Goal: Task Accomplishment & Management: Manage account settings

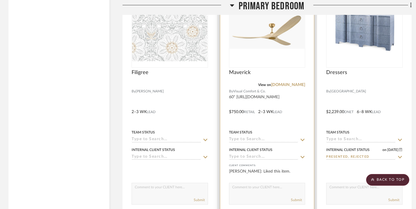
click at [302, 138] on icon at bounding box center [302, 140] width 5 height 5
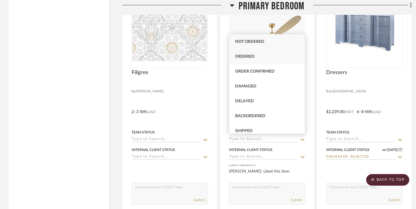
click at [272, 58] on div "Ordered" at bounding box center [267, 56] width 76 height 15
type input "[DATE]"
type input "Ordered"
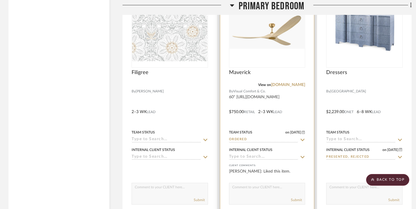
click at [304, 156] on icon at bounding box center [303, 157] width 4 height 2
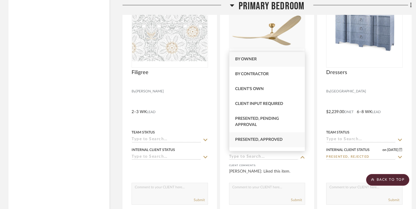
click at [288, 137] on div "Presented, Approved" at bounding box center [267, 139] width 76 height 15
type input "[DATE]"
type input "Presented, Approved"
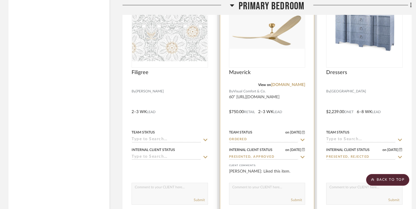
click at [244, 185] on textarea at bounding box center [267, 188] width 76 height 11
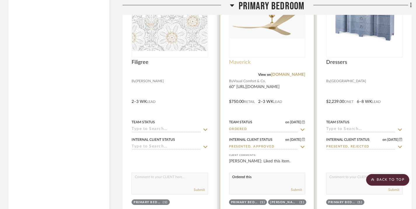
type textarea "Ordered this"
click at [239, 61] on span "Maverick" at bounding box center [240, 62] width 22 height 6
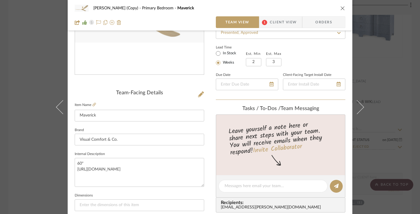
scroll to position [95, 0]
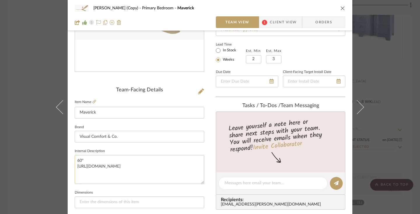
click at [105, 160] on textarea "60" [URL][DOMAIN_NAME]" at bounding box center [140, 169] width 130 height 29
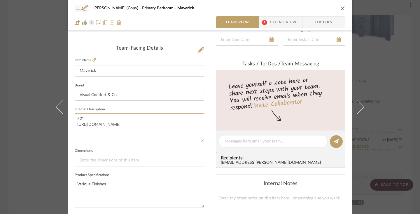
scroll to position [139, 0]
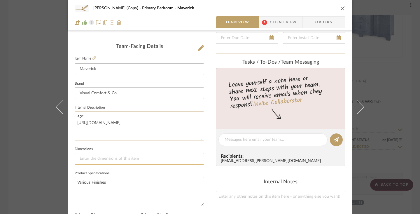
type textarea "52" [URL][DOMAIN_NAME]"
click at [102, 160] on input at bounding box center [140, 159] width 130 height 12
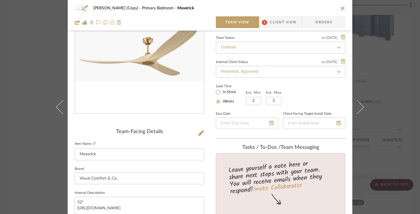
scroll to position [0, 0]
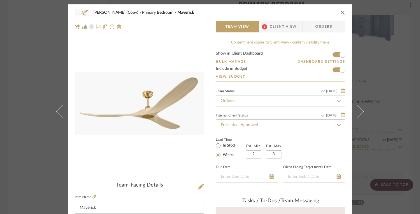
type input "52""
click at [287, 26] on span "Client View" at bounding box center [283, 27] width 27 height 12
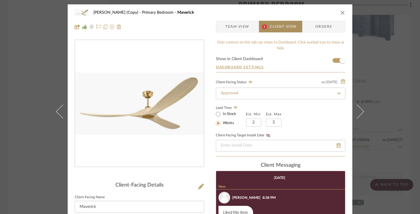
click at [287, 26] on span "Client View" at bounding box center [283, 27] width 27 height 12
click at [309, 25] on span "Orders" at bounding box center [324, 27] width 30 height 12
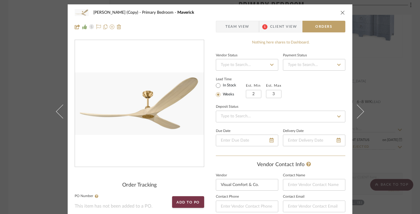
click at [269, 66] on icon at bounding box center [271, 65] width 5 height 4
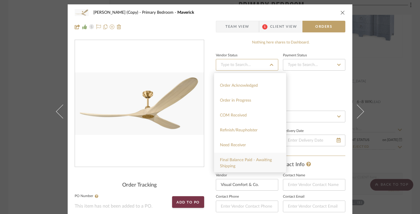
scroll to position [102, 0]
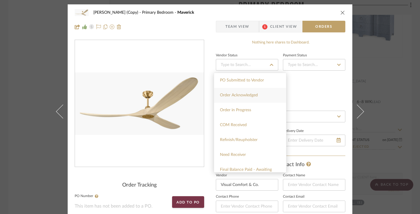
click at [255, 95] on span "Order Acknowledged" at bounding box center [239, 95] width 38 height 4
type input "[DATE]"
type input "Order Acknowledged"
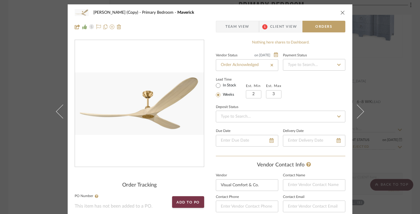
click at [337, 64] on icon at bounding box center [339, 65] width 4 height 2
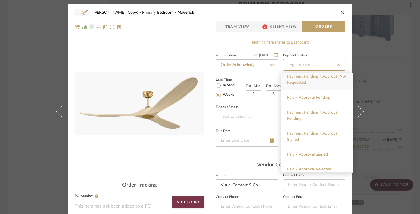
scroll to position [98, 0]
click at [338, 44] on div "Nothing here shares to Dashboard." at bounding box center [281, 43] width 130 height 6
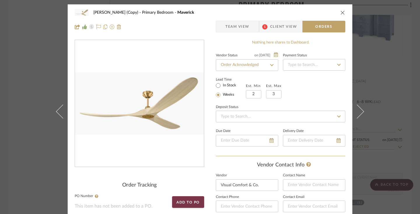
click at [341, 12] on icon "close" at bounding box center [343, 12] width 5 height 5
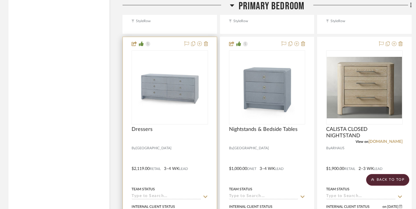
scroll to position [1920, 0]
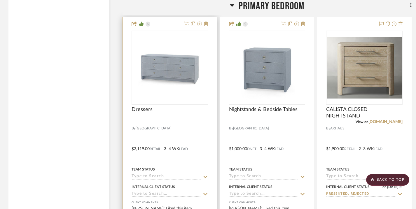
click at [205, 176] on icon at bounding box center [205, 177] width 4 height 2
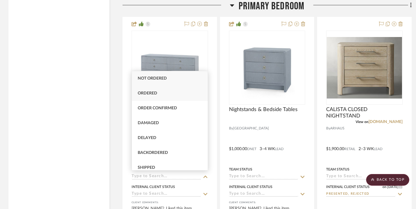
click at [165, 94] on div "Ordered" at bounding box center [170, 93] width 76 height 15
type input "[DATE]"
type input "Ordered"
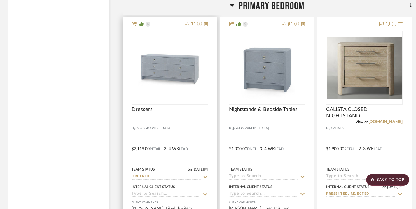
click at [205, 168] on icon at bounding box center [206, 170] width 3 height 4
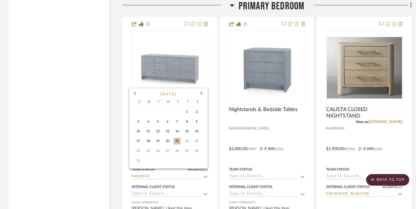
click at [149, 142] on span "18" at bounding box center [148, 141] width 7 height 7
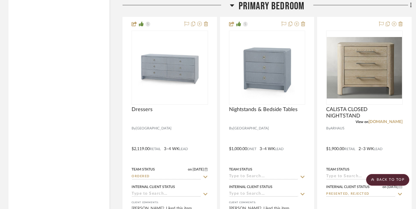
type input "[DATE]"
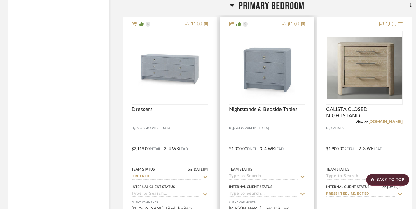
click at [254, 175] on input at bounding box center [263, 177] width 69 height 6
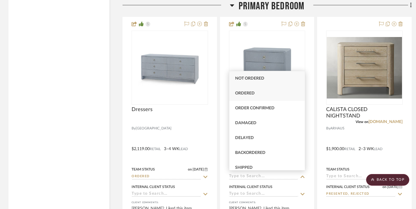
click at [253, 93] on span "Ordered" at bounding box center [245, 93] width 20 height 4
type input "[DATE]"
type input "Ordered"
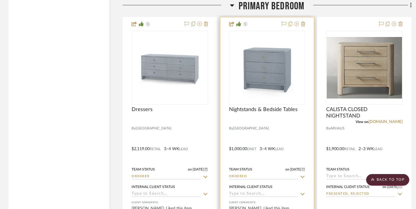
click at [291, 168] on span "[DATE]" at bounding box center [295, 170] width 13 height 4
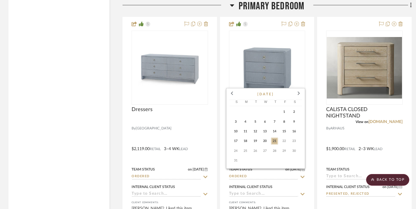
click at [246, 140] on span "18" at bounding box center [245, 141] width 7 height 7
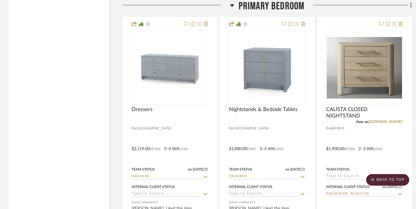
type input "[DATE]"
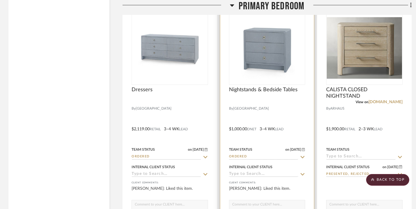
scroll to position [1943, 0]
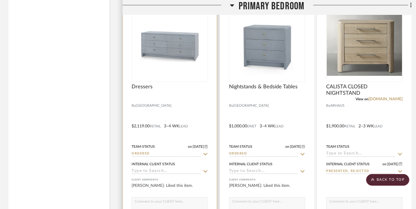
click at [204, 170] on icon at bounding box center [205, 171] width 4 height 2
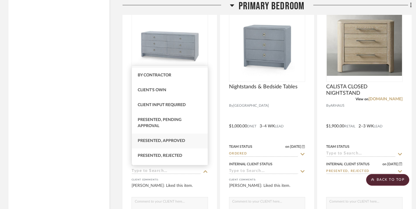
scroll to position [13, 0]
click at [199, 144] on div "Presented, Approved" at bounding box center [170, 140] width 76 height 15
type input "[DATE]"
type input "Presented, Approved"
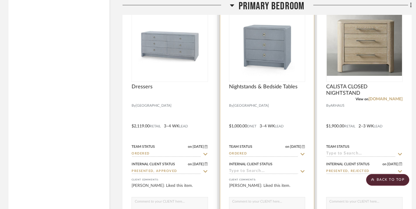
click at [302, 169] on icon at bounding box center [302, 171] width 5 height 5
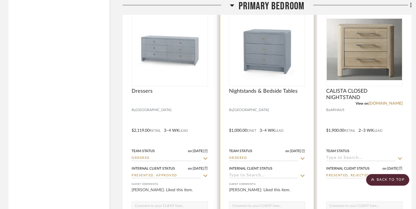
scroll to position [1939, 0]
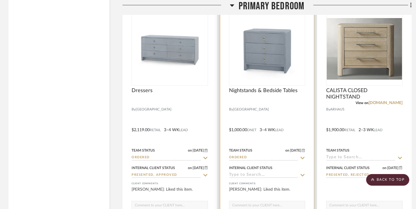
click at [270, 174] on input at bounding box center [263, 176] width 69 height 6
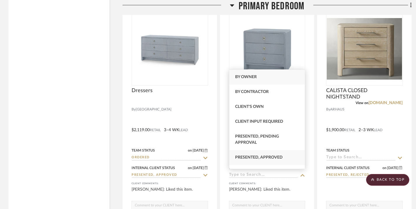
click at [278, 157] on span "Presented, Approved" at bounding box center [259, 158] width 48 height 4
type input "[DATE]"
type input "Presented, Approved"
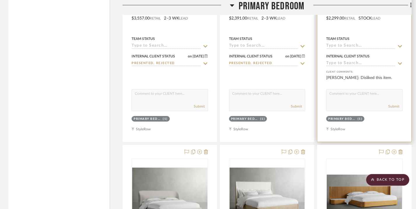
scroll to position [2308, 0]
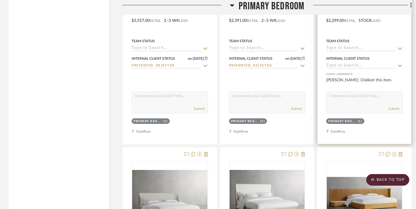
click at [401, 65] on icon at bounding box center [400, 66] width 4 height 2
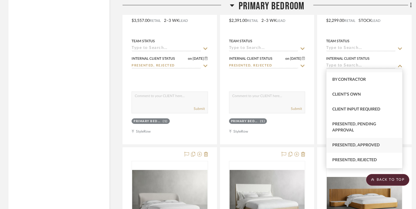
scroll to position [14, 0]
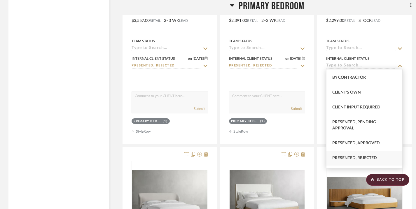
click at [364, 156] on span "Presented, Rejected" at bounding box center [354, 158] width 45 height 4
type input "[DATE]"
type input "Presented, Rejected"
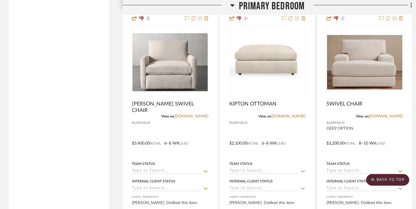
scroll to position [2716, 0]
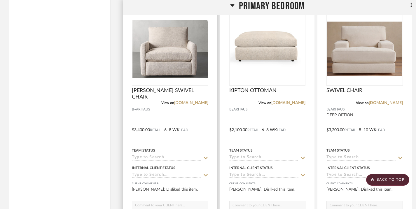
click at [205, 173] on icon at bounding box center [205, 175] width 5 height 5
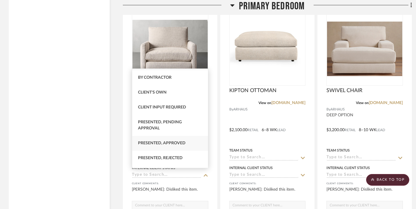
scroll to position [13, 0]
click at [196, 161] on div "Presented, Rejected" at bounding box center [170, 158] width 76 height 15
type input "[DATE]"
type input "Presented, Rejected"
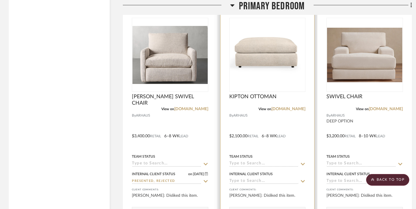
scroll to position [2710, 0]
click at [303, 179] on icon at bounding box center [302, 181] width 5 height 5
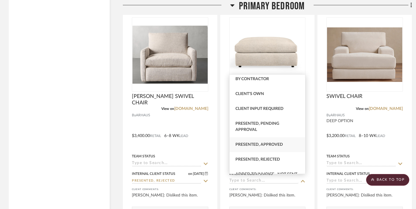
scroll to position [18, 0]
click at [286, 160] on div "Presented, Rejected" at bounding box center [268, 159] width 76 height 15
type input "[DATE]"
type input "Presented, Rejected"
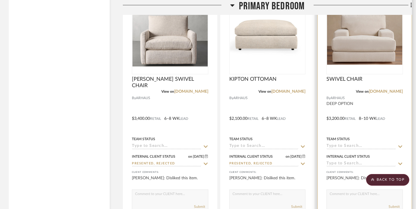
scroll to position [2729, 0]
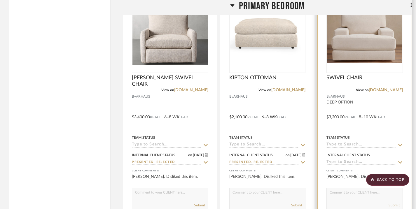
click at [400, 160] on icon at bounding box center [400, 162] width 5 height 5
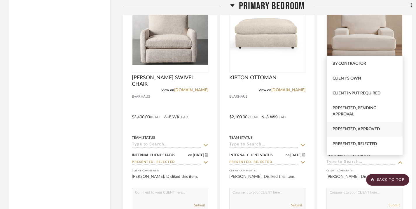
scroll to position [15, 0]
click at [382, 145] on div "Presented, Rejected" at bounding box center [365, 144] width 76 height 15
type input "[DATE]"
type input "Presented, Rejected"
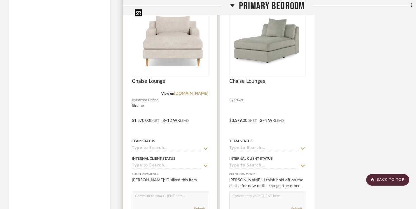
scroll to position [2985, 0]
click at [204, 164] on icon at bounding box center [206, 165] width 4 height 2
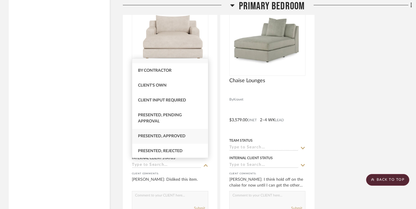
scroll to position [11, 0]
click at [188, 152] on div "Presented, Rejected" at bounding box center [170, 150] width 76 height 15
type input "[DATE]"
type input "Presented, Rejected"
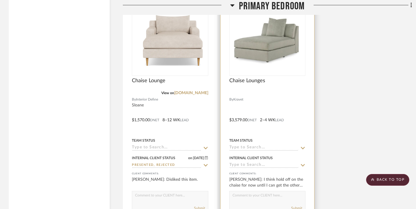
scroll to position [2994, 0]
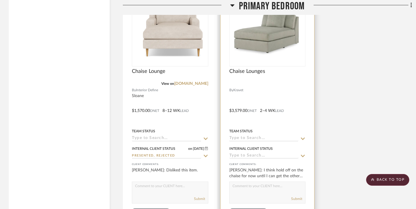
click at [300, 154] on icon at bounding box center [302, 156] width 5 height 5
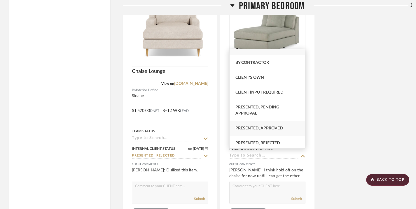
scroll to position [11, 0]
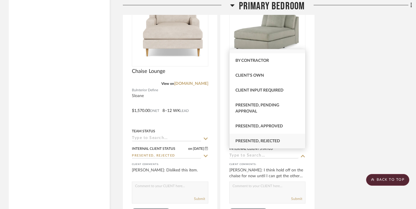
click at [288, 140] on div "Presented, Rejected" at bounding box center [268, 141] width 76 height 15
type input "[DATE]"
type input "Presented, Rejected"
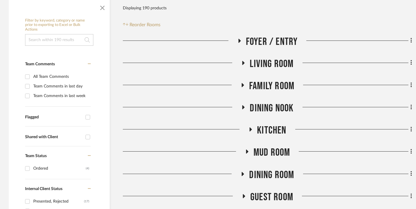
scroll to position [128, 0]
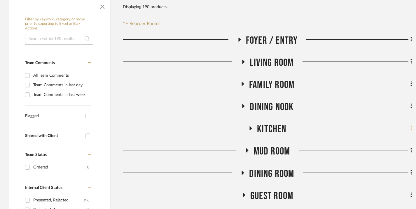
click at [411, 128] on icon at bounding box center [412, 128] width 2 height 6
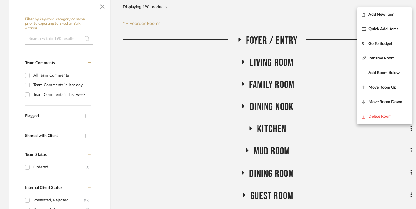
click at [281, 128] on div at bounding box center [208, 104] width 416 height 209
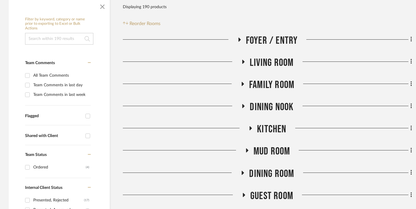
click at [250, 129] on icon at bounding box center [251, 128] width 2 height 4
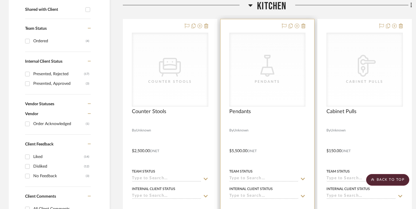
scroll to position [259, 0]
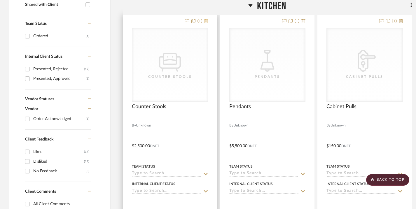
click at [207, 22] on icon at bounding box center [206, 21] width 4 height 5
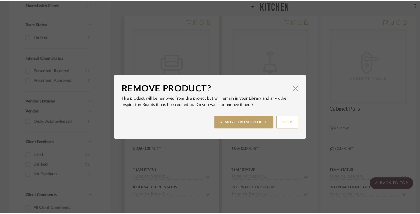
scroll to position [0, 0]
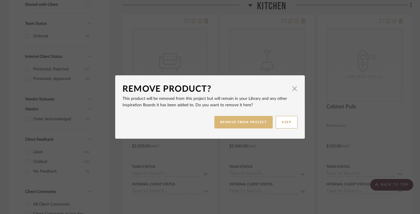
click at [263, 124] on button "REMOVE FROM PROJECT" at bounding box center [243, 122] width 59 height 13
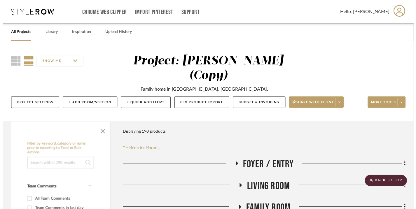
scroll to position [259, 0]
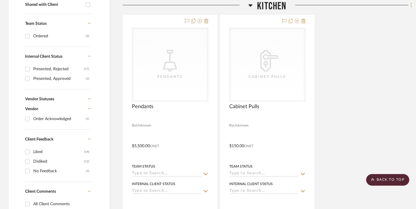
click at [411, 5] on icon at bounding box center [412, 5] width 2 height 6
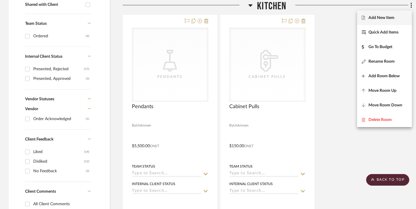
click at [394, 18] on span "Add New Item" at bounding box center [382, 17] width 26 height 5
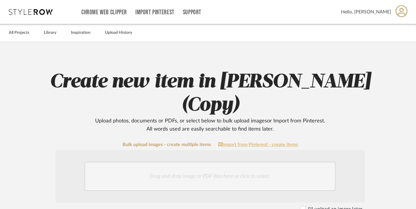
click at [261, 143] on link "Import from Pinterest - create items" at bounding box center [258, 144] width 80 height 5
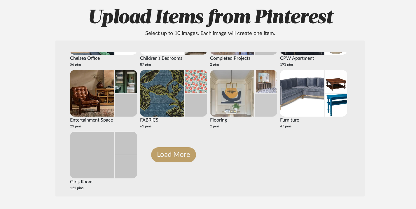
scroll to position [65, 0]
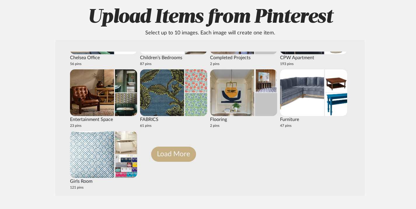
click at [186, 154] on button "Load More" at bounding box center [173, 154] width 45 height 15
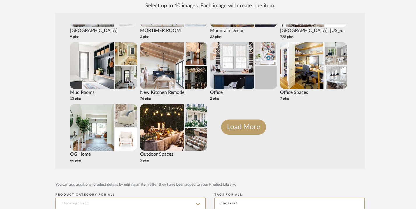
scroll to position [96, 0]
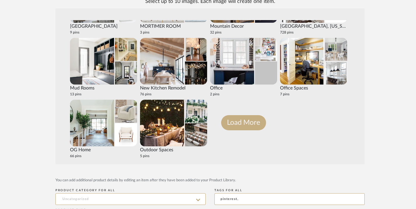
click at [252, 124] on button "Load More" at bounding box center [243, 122] width 45 height 15
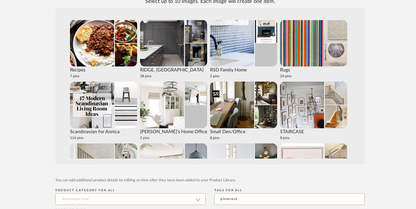
scroll to position [932, 0]
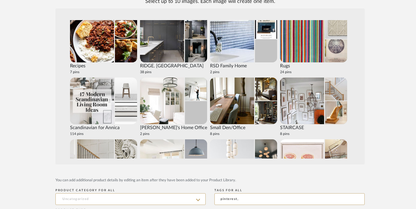
click at [126, 113] on img at bounding box center [126, 112] width 22 height 23
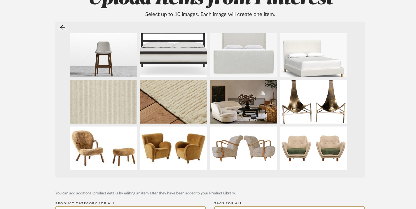
scroll to position [79, 0]
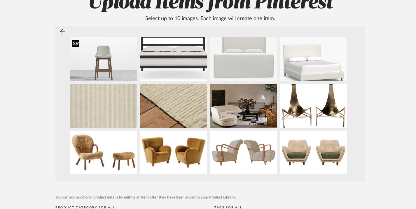
click at [103, 67] on img at bounding box center [103, 59] width 67 height 44
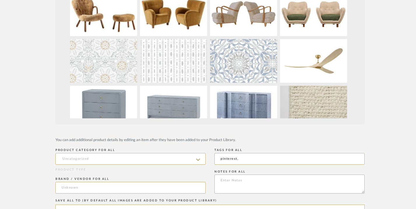
scroll to position [149, 0]
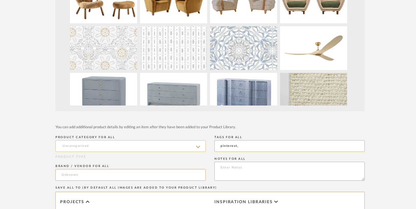
click at [141, 148] on input at bounding box center [130, 146] width 150 height 12
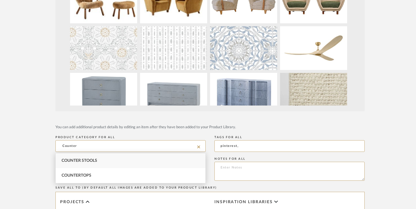
click at [120, 161] on div "Counter Stools" at bounding box center [131, 161] width 150 height 15
type input "Counter Stools"
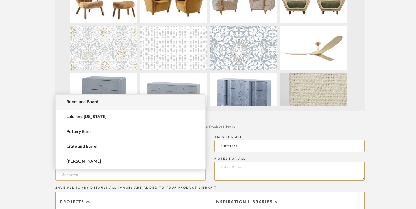
click at [114, 177] on input at bounding box center [130, 175] width 150 height 12
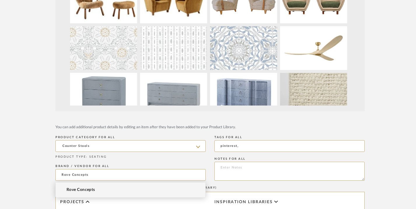
type input "Rove Concepts"
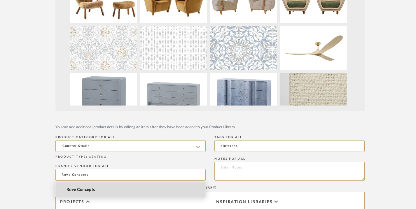
click at [98, 190] on mat-option "Rove Concepts" at bounding box center [131, 190] width 150 height 15
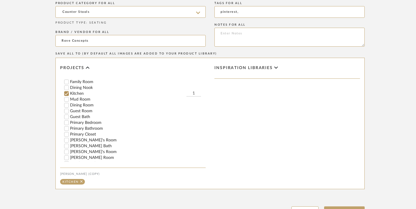
scroll to position [288, 0]
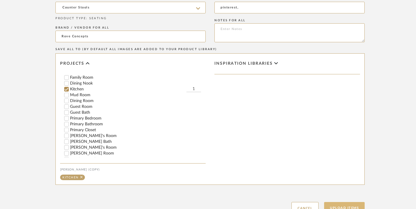
click at [334, 206] on button "Upload Items" at bounding box center [344, 208] width 41 height 12
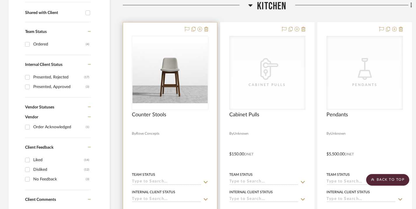
scroll to position [251, 0]
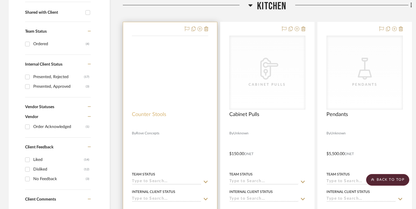
click at [163, 114] on span "Counter Stools" at bounding box center [149, 114] width 34 height 6
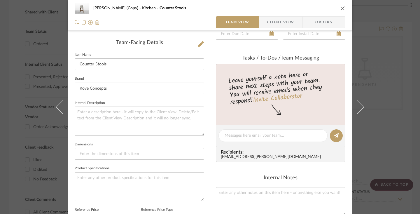
scroll to position [141, 0]
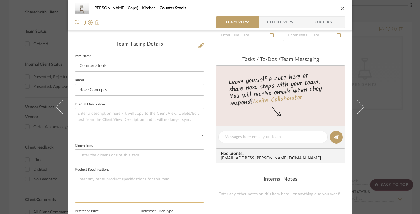
click at [137, 177] on textarea at bounding box center [140, 188] width 130 height 29
paste textarea "[URL][DOMAIN_NAME][PERSON_NAME]"
type textarea "[URL][DOMAIN_NAME][PERSON_NAME]"
click at [146, 111] on textarea at bounding box center [140, 122] width 130 height 29
type textarea "tren"
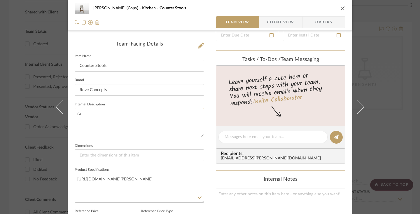
type textarea "r"
type textarea "R"
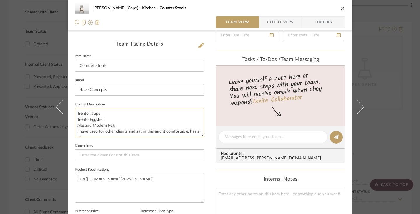
scroll to position [3, 0]
click at [162, 128] on textarea "Trento Taupe Trento Eggshell Alesund Modern Felt I have used for other clients …" at bounding box center [140, 122] width 130 height 29
click at [133, 128] on textarea "Trento Taupe Trento Eggshell Alesund Modern Felt I have used for other clients …" at bounding box center [140, 122] width 130 height 29
click at [166, 132] on textarea "Trento Taupe Trento Eggshell Alesund Modern Felt I have used for other clients,…" at bounding box center [140, 122] width 130 height 29
type textarea "Trento Taupe Trento Eggshell Alesund Modern Felt I have used for other clients,…"
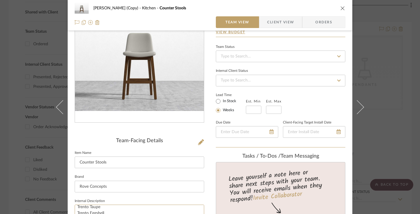
scroll to position [0, 0]
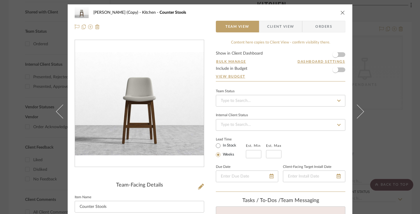
type textarea "Trento Taupe Trento Eggshell Alesund Modern Felt I have used for other clients,…"
click at [233, 146] on label "In Stock" at bounding box center [229, 145] width 15 height 5
click at [222, 146] on input "In Stock" at bounding box center [218, 145] width 7 height 7
radio input "true"
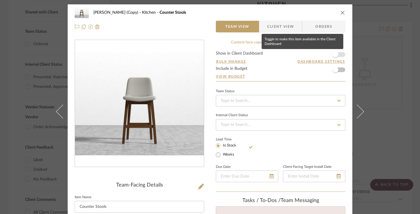
click at [335, 53] on span "button" at bounding box center [336, 55] width 6 height 6
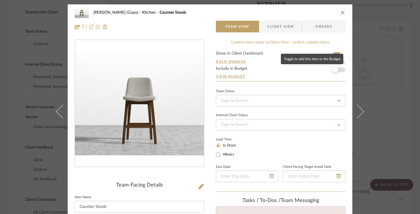
click at [334, 70] on span "button" at bounding box center [336, 70] width 6 height 6
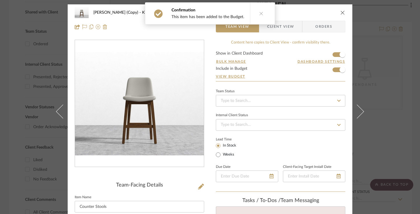
click at [336, 102] on icon at bounding box center [338, 101] width 5 height 4
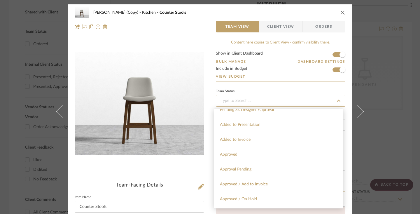
scroll to position [261, 0]
click at [295, 121] on div "Added to Presentation" at bounding box center [278, 123] width 129 height 15
type input "[DATE]"
type input "Added to Presentation"
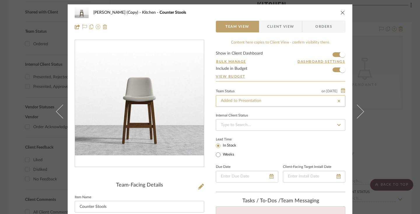
type input "[DATE]"
type input "Added to Presentation"
click at [339, 123] on icon at bounding box center [338, 125] width 5 height 4
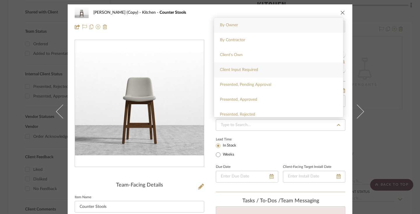
click at [308, 77] on div "Client Input Required" at bounding box center [278, 69] width 129 height 15
type input "[DATE]"
type input "Client Input Required"
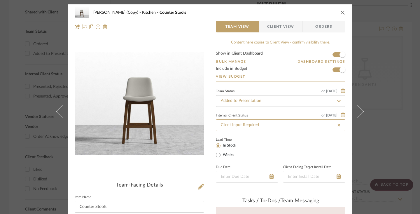
type input "[DATE]"
type input "Client Input Required"
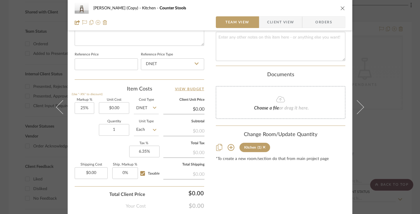
scroll to position [298, 0]
click at [111, 108] on input "0.00" at bounding box center [114, 108] width 30 height 12
type input "$399.00"
click at [81, 125] on div "Quantity 1 Unit Type Each" at bounding box center [117, 130] width 84 height 21
type input "$498.75"
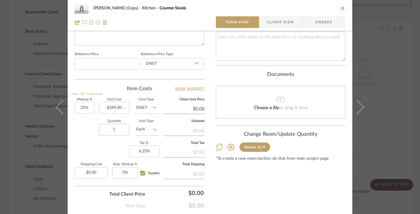
type input "$19.95"
click at [116, 128] on input "1" at bounding box center [114, 130] width 30 height 12
type input "3"
type input "$59.85"
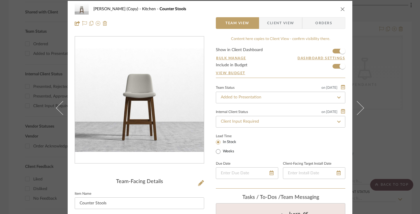
scroll to position [0, 0]
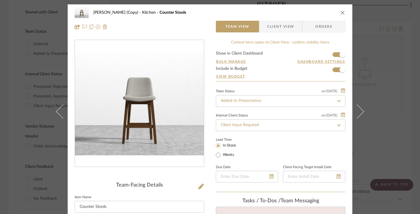
click at [283, 25] on span "Client View" at bounding box center [280, 27] width 27 height 12
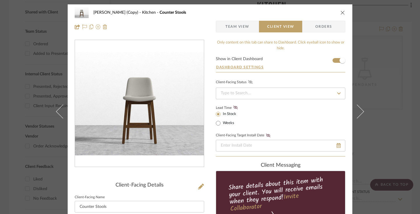
click at [249, 83] on icon at bounding box center [250, 82] width 4 height 4
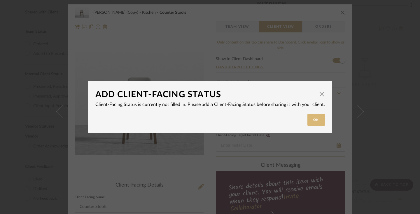
click at [315, 117] on button "Ok" at bounding box center [317, 120] width 18 height 12
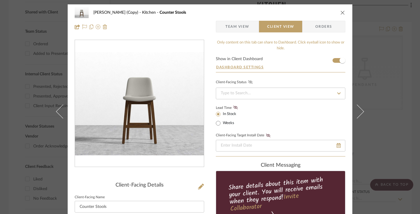
click at [336, 92] on icon at bounding box center [338, 93] width 5 height 4
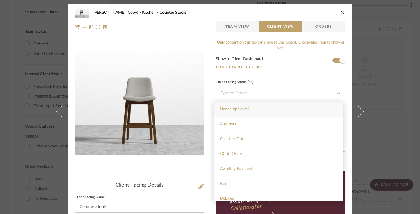
click at [301, 111] on div "Needs Approval" at bounding box center [278, 109] width 129 height 15
type input "[DATE]"
type input "Needs Approval"
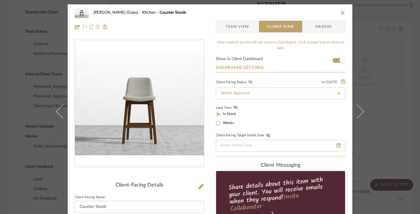
click at [247, 81] on fa-icon at bounding box center [250, 82] width 7 height 5
click at [233, 108] on icon at bounding box center [235, 108] width 4 height 4
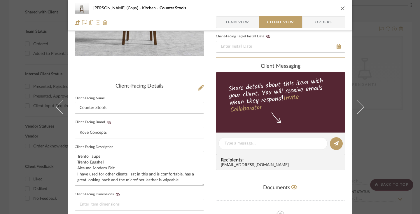
scroll to position [100, 0]
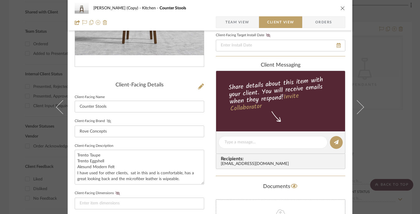
click at [107, 120] on icon at bounding box center [109, 121] width 4 height 4
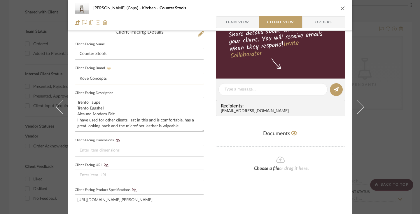
scroll to position [160, 0]
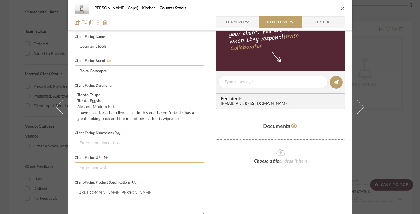
click at [101, 169] on input at bounding box center [140, 168] width 130 height 12
paste input "[URL][DOMAIN_NAME][PERSON_NAME]"
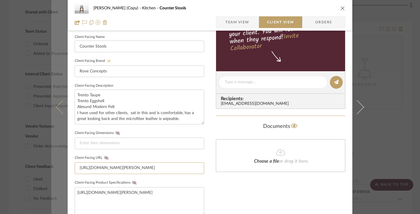
scroll to position [0, 25]
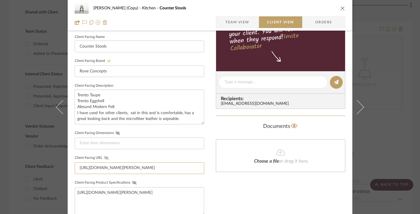
type input "[URL][DOMAIN_NAME][PERSON_NAME]"
click at [104, 156] on icon at bounding box center [106, 158] width 4 height 4
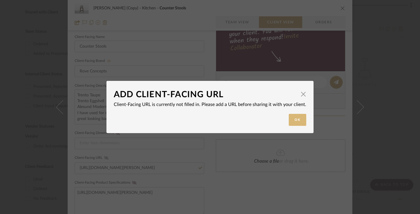
click at [298, 117] on button "Ok" at bounding box center [298, 120] width 18 height 12
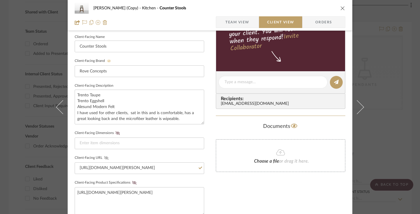
click at [104, 157] on icon at bounding box center [106, 158] width 4 height 4
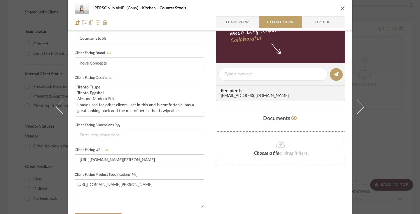
click at [132, 174] on icon at bounding box center [134, 175] width 4 height 4
click at [97, 136] on input at bounding box center [140, 136] width 130 height 12
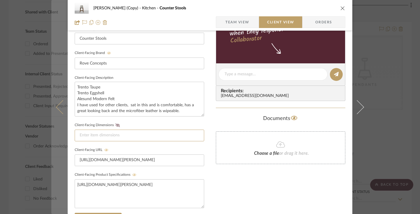
paste input "18 in x 19 in x 36.4 in (Width x Depth x Height) Seat Height: 25 inch"
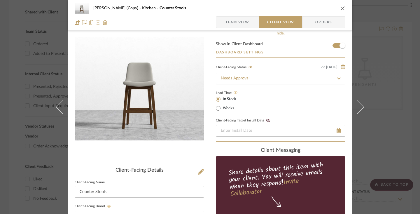
scroll to position [100, 0]
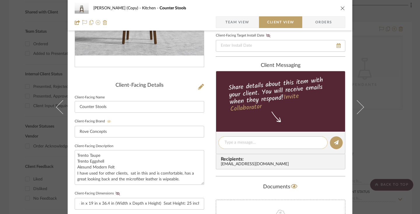
click at [243, 143] on textarea at bounding box center [273, 142] width 97 height 6
type input "18 in x 19 in x 36.4 in (Width x Depth x Height) Seat Height: 25 inch"
type textarea "need to see if we can fit 2 or 3 at counter."
click at [334, 144] on icon at bounding box center [336, 142] width 5 height 5
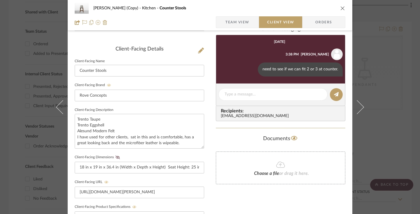
scroll to position [158, 0]
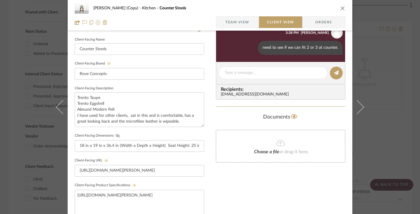
click at [116, 136] on icon at bounding box center [118, 136] width 4 height 4
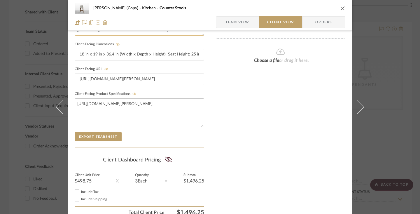
scroll to position [267, 0]
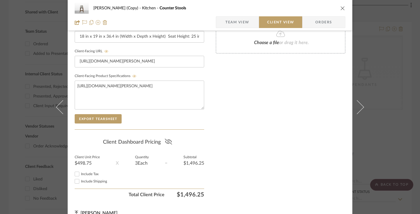
click at [168, 141] on icon at bounding box center [168, 142] width 7 height 6
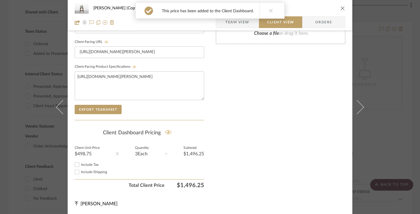
scroll to position [0, 0]
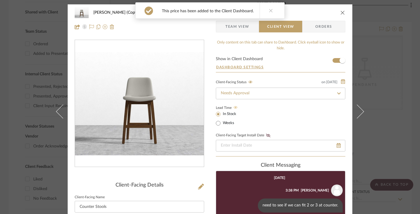
click at [269, 12] on icon at bounding box center [271, 10] width 4 height 4
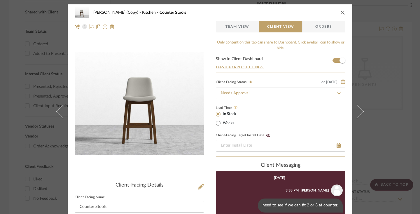
click at [341, 12] on icon "close" at bounding box center [343, 12] width 5 height 5
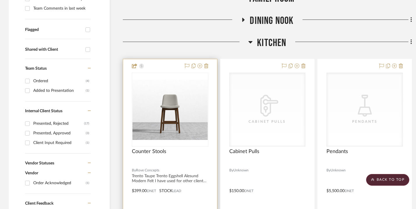
scroll to position [211, 0]
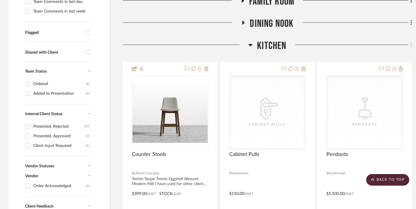
click at [411, 46] on icon at bounding box center [411, 44] width 1 height 5
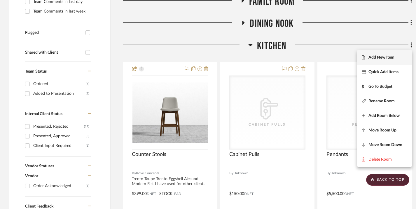
click at [393, 57] on span "Add New Item" at bounding box center [382, 57] width 26 height 5
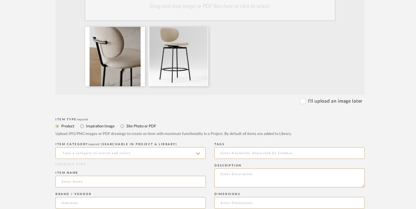
scroll to position [178, 0]
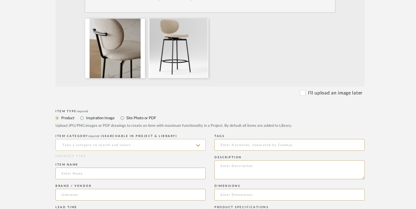
click at [183, 144] on input at bounding box center [130, 145] width 150 height 12
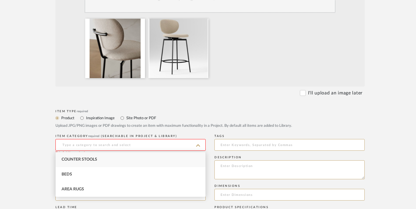
click at [147, 159] on div "Counter Stools" at bounding box center [131, 159] width 150 height 15
type input "Counter Stools"
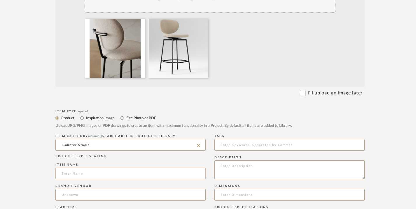
click at [138, 175] on input at bounding box center [130, 174] width 150 height 12
type input "[PERSON_NAME] Stool"
click at [135, 193] on input at bounding box center [130, 195] width 150 height 12
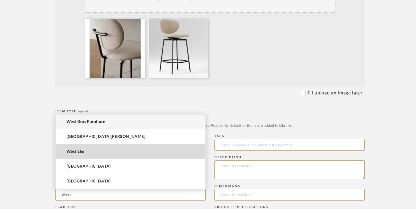
click at [139, 154] on mat-option "West Elm" at bounding box center [131, 151] width 150 height 15
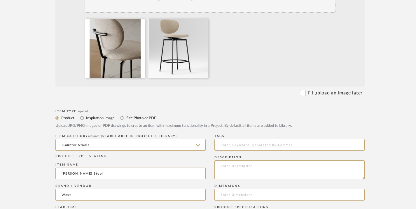
type input "West Elm"
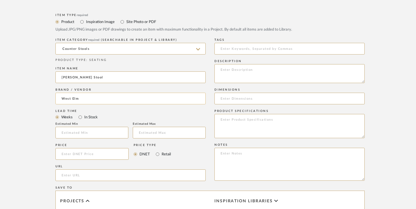
scroll to position [279, 0]
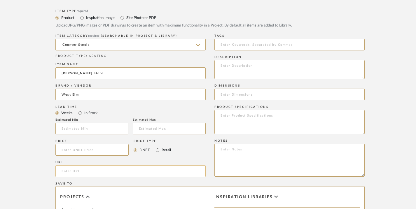
click at [101, 170] on input "url" at bounding box center [130, 171] width 150 height 12
paste input "[URL][DOMAIN_NAME][PERSON_NAME]"
type input "[URL][DOMAIN_NAME][PERSON_NAME]"
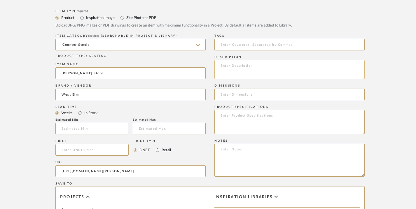
click at [231, 67] on textarea at bounding box center [289, 69] width 150 height 19
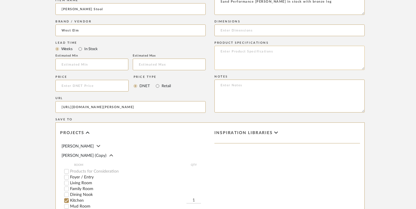
scroll to position [346, 0]
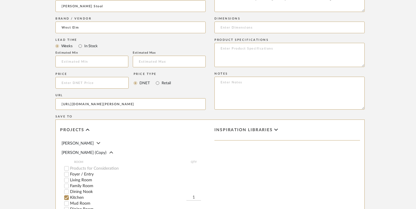
type textarea "Sand Performance [PERSON_NAME] in stock with bronze leg"
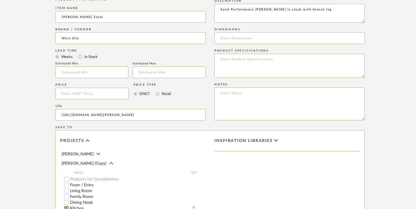
scroll to position [332, 0]
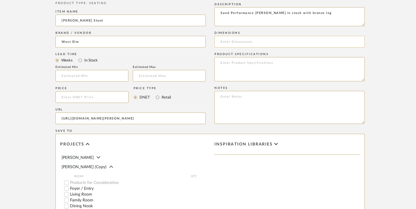
click at [220, 40] on input at bounding box center [289, 42] width 150 height 12
paste input "Overall: 17.5"w x 19.5"d x 41.4"h Seat width: 17.5" Seat depth: 15.8" Seat heig…"
type input "Overall: 17.5"w x 19.5"d x 41.4"h Seat width: 17.5" Seat depth: 15.8" Seat heig…"
click at [156, 99] on input "Retail" at bounding box center [157, 97] width 7 height 7
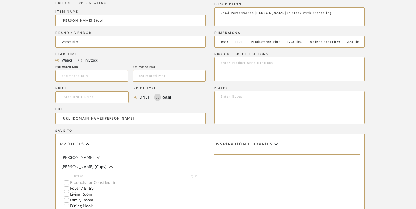
radio input "true"
click at [111, 98] on input at bounding box center [91, 97] width 73 height 12
type input "$449.00"
click at [81, 61] on input "In Stock" at bounding box center [80, 60] width 7 height 7
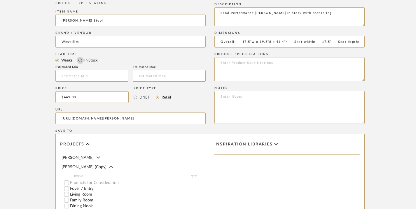
radio input "true"
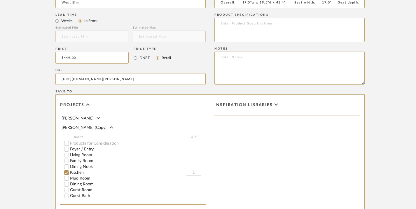
scroll to position [373, 0]
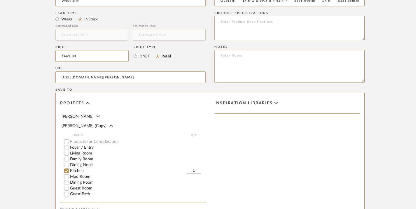
click at [193, 172] on input "1" at bounding box center [193, 171] width 15 height 6
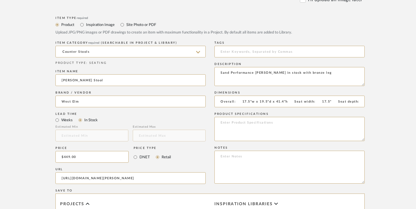
scroll to position [271, 0]
type input "3"
click at [251, 126] on textarea at bounding box center [289, 130] width 150 height 24
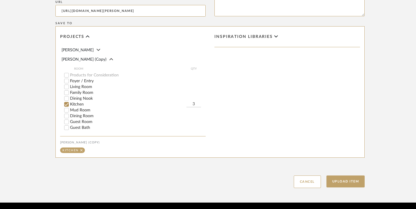
scroll to position [443, 0]
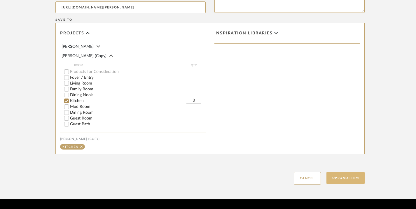
type textarea "Need to check dimensions to see if 2 or 3 fit"
click at [355, 178] on button "Upload Item" at bounding box center [346, 178] width 39 height 12
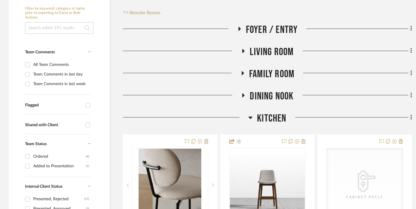
scroll to position [251, 0]
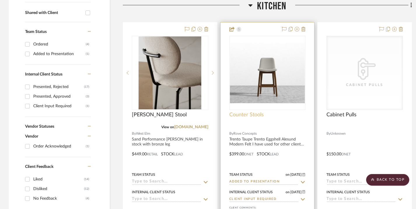
click at [261, 116] on span "Counter Stools" at bounding box center [246, 115] width 34 height 6
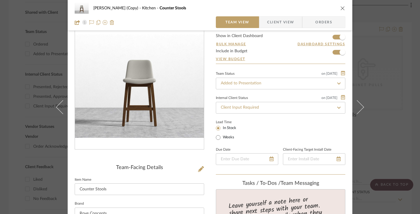
scroll to position [41, 0]
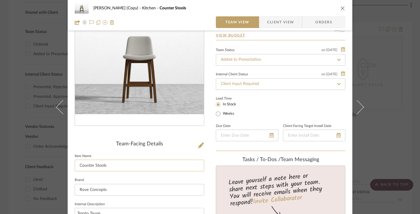
drag, startPoint x: 121, startPoint y: 164, endPoint x: 76, endPoint y: 168, distance: 44.8
click at [76, 168] on input "Counter Stools" at bounding box center [140, 166] width 130 height 12
drag, startPoint x: 129, startPoint y: 165, endPoint x: 69, endPoint y: 165, distance: 60.1
type input "[PERSON_NAME]"
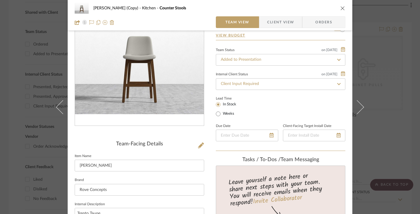
click at [172, 135] on div at bounding box center [140, 67] width 130 height 137
click at [341, 6] on icon "close" at bounding box center [343, 8] width 5 height 5
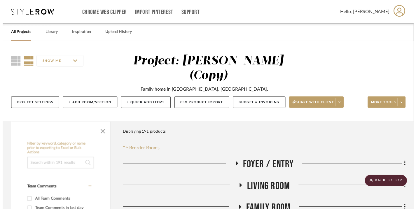
scroll to position [251, 0]
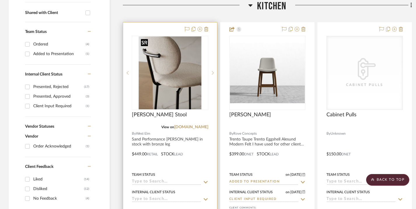
click at [170, 74] on img "0" at bounding box center [170, 72] width 63 height 73
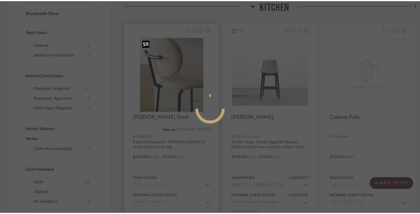
scroll to position [0, 0]
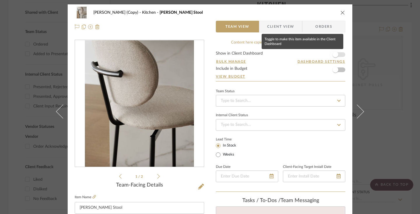
click at [335, 55] on span "button" at bounding box center [336, 55] width 6 height 6
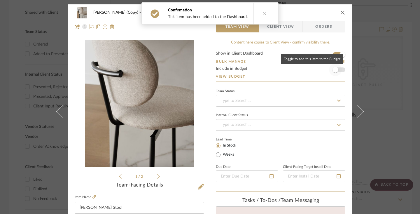
click at [334, 71] on span "button" at bounding box center [336, 70] width 6 height 6
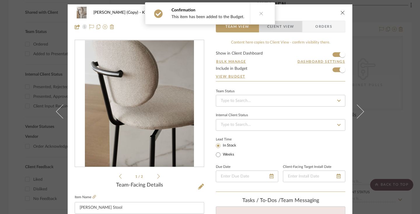
click at [287, 28] on span "Client View" at bounding box center [280, 27] width 27 height 12
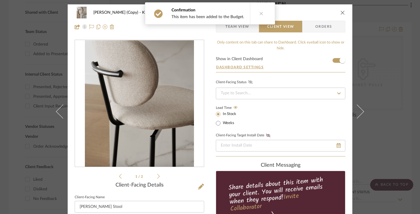
click at [249, 82] on icon at bounding box center [250, 82] width 4 height 4
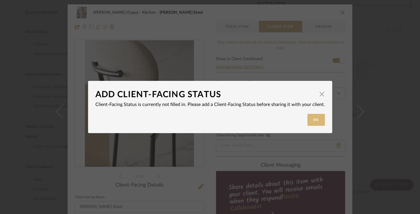
click at [311, 123] on button "Ok" at bounding box center [317, 120] width 18 height 12
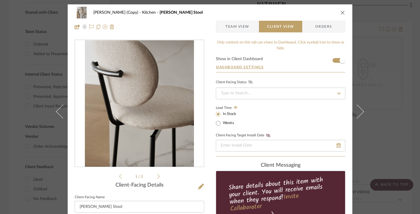
click at [338, 94] on icon at bounding box center [339, 93] width 4 height 2
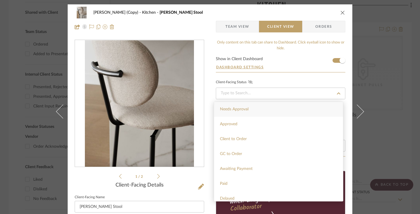
click at [274, 110] on div "Needs Approval" at bounding box center [278, 109] width 129 height 15
type input "[DATE]"
type input "Needs Approval"
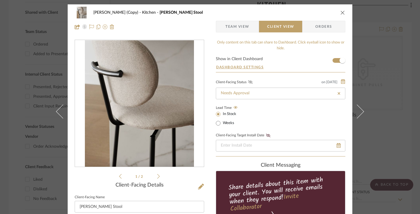
click at [249, 82] on icon at bounding box center [250, 82] width 4 height 4
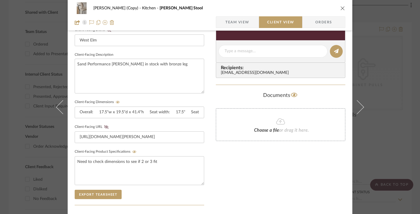
scroll to position [180, 0]
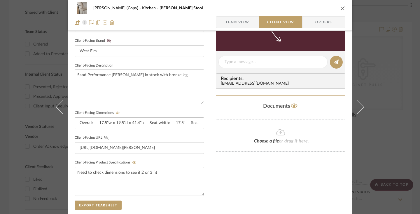
click at [104, 137] on icon at bounding box center [106, 138] width 4 height 4
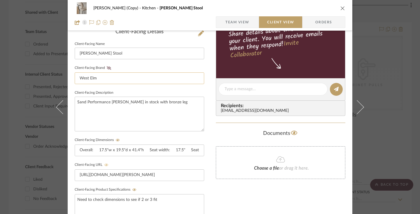
scroll to position [139, 0]
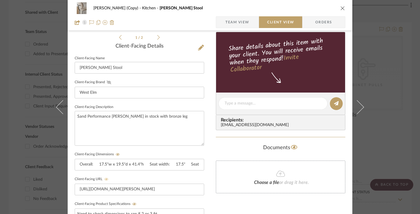
click at [107, 81] on icon at bounding box center [109, 83] width 4 height 4
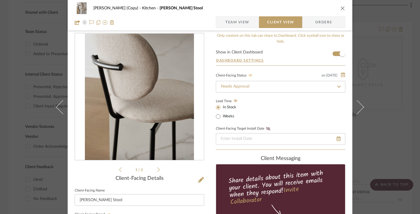
scroll to position [0, 0]
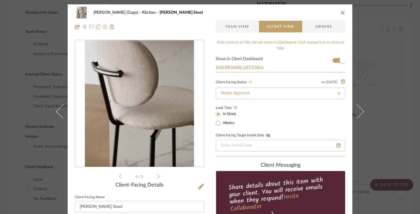
click at [341, 12] on icon "close" at bounding box center [343, 12] width 5 height 5
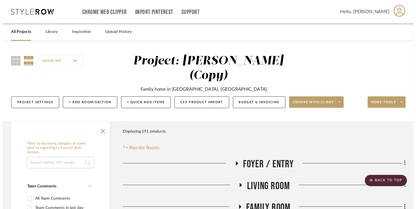
scroll to position [251, 0]
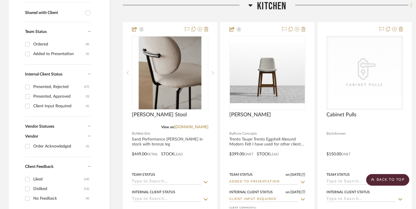
click at [411, 5] on icon at bounding box center [412, 5] width 2 height 6
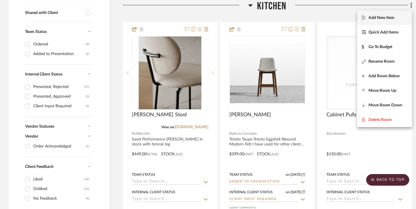
click at [395, 19] on span "Add New Item" at bounding box center [385, 17] width 46 height 5
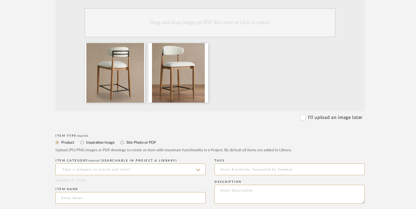
scroll to position [157, 0]
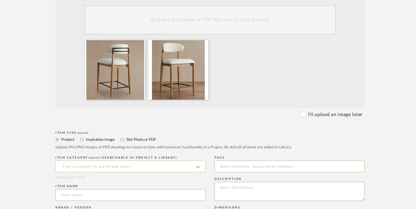
click at [112, 165] on input at bounding box center [130, 167] width 150 height 12
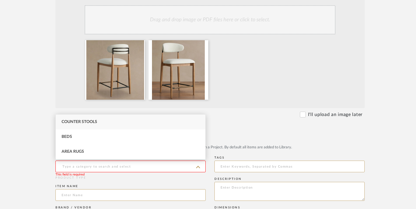
click at [113, 121] on div "Counter Stools" at bounding box center [131, 122] width 150 height 15
type input "Counter Stools"
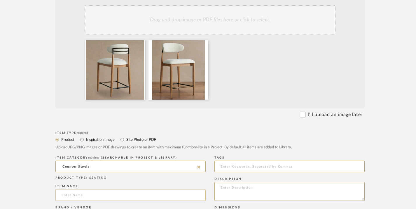
click at [83, 197] on input at bounding box center [130, 195] width 150 height 12
type input "Jagger Armless Stool"
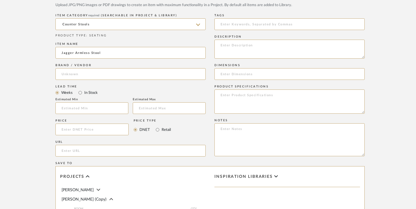
scroll to position [301, 0]
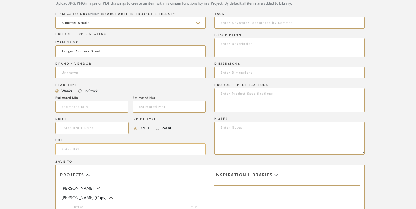
click at [135, 151] on input "url" at bounding box center [130, 150] width 150 height 12
paste input "[URL][DOMAIN_NAME]"
type input "[URL][DOMAIN_NAME]"
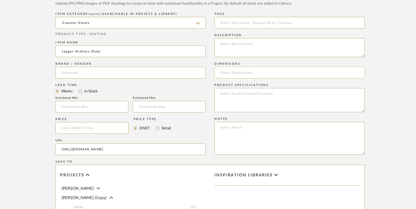
click at [236, 71] on input at bounding box center [289, 73] width 150 height 12
paste input "20" Width x 20.75" Depth x 35.5" Height"
type input "20" Width x 20.75" Depth x 35.5" Height"
click at [81, 92] on input "In Stock" at bounding box center [80, 91] width 7 height 7
radio input "true"
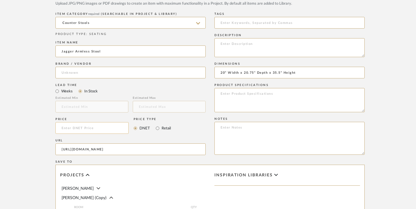
click at [118, 131] on input at bounding box center [91, 128] width 73 height 12
type input "$640.00"
click at [156, 129] on input "Retail" at bounding box center [157, 128] width 7 height 7
radio input "true"
click at [246, 97] on textarea at bounding box center [289, 100] width 150 height 24
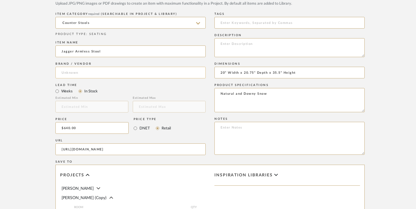
type textarea "Natural and Downy Snow"
click at [157, 74] on input at bounding box center [130, 73] width 150 height 12
click at [144, 85] on mat-option "ARHAUS" at bounding box center [131, 87] width 150 height 15
type input "ARHAUS"
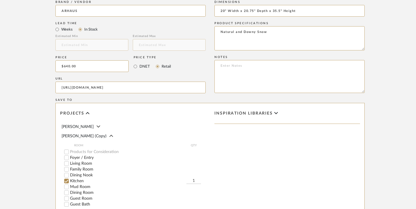
scroll to position [367, 0]
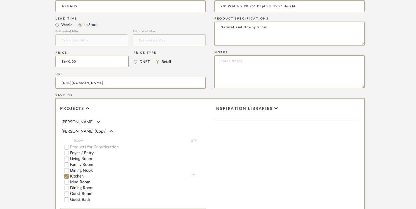
click at [193, 176] on input "1" at bounding box center [193, 177] width 15 height 6
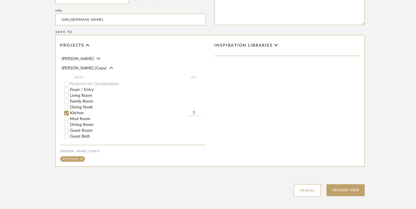
scroll to position [460, 0]
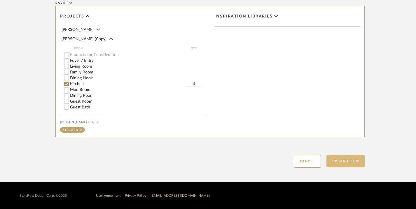
type input "3"
click at [332, 161] on button "Upload Item" at bounding box center [346, 161] width 39 height 12
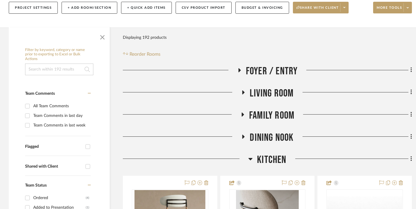
scroll to position [251, 0]
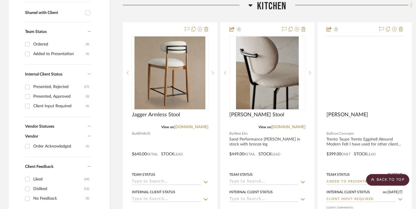
click at [411, 4] on icon at bounding box center [412, 5] width 2 height 6
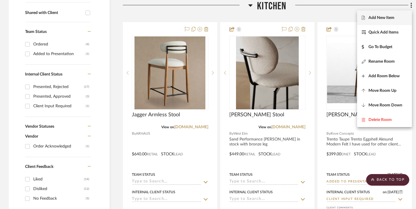
click at [395, 18] on span "Add New Item" at bounding box center [382, 17] width 26 height 5
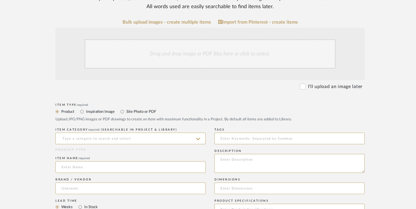
scroll to position [131, 0]
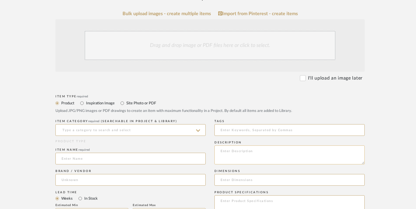
click at [290, 152] on textarea at bounding box center [289, 155] width 150 height 19
type textarea "[PERSON_NAME] LIght Beige"
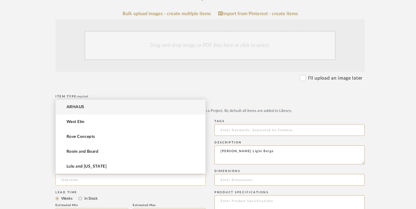
click at [160, 178] on input at bounding box center [130, 180] width 150 height 12
type input "A"
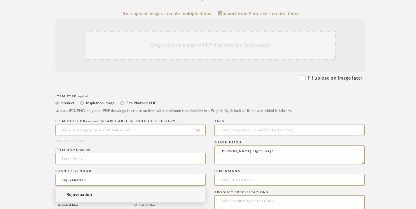
type input "Rejuvenation"
click at [93, 196] on mat-option "Rejuvenation" at bounding box center [131, 195] width 150 height 15
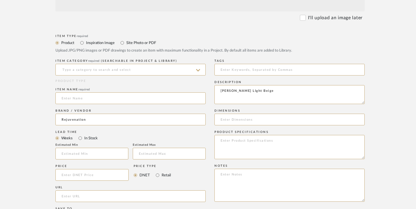
scroll to position [193, 0]
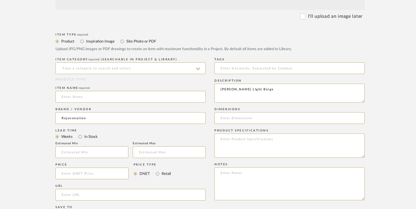
click at [92, 137] on label "In Stock" at bounding box center [91, 137] width 14 height 6
click at [84, 137] on input "In Stock" at bounding box center [80, 136] width 7 height 7
radio input "true"
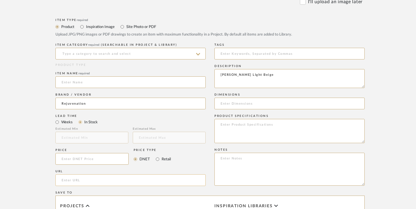
scroll to position [210, 0]
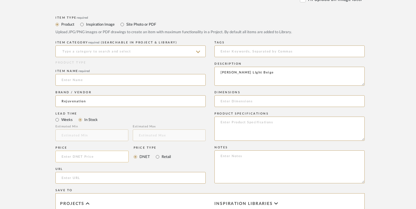
click at [105, 158] on input at bounding box center [91, 157] width 73 height 12
type input "$599.00"
click at [156, 160] on input "Retail" at bounding box center [157, 157] width 7 height 7
radio input "true"
click at [62, 121] on label "Weeks" at bounding box center [67, 120] width 12 height 6
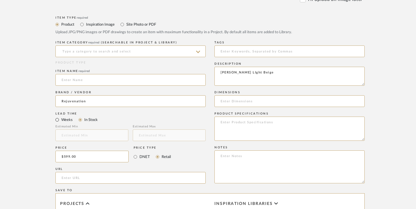
click at [61, 121] on input "Weeks" at bounding box center [57, 119] width 7 height 7
radio input "true"
click at [70, 136] on input at bounding box center [91, 136] width 73 height 12
type input "3"
click at [148, 137] on input at bounding box center [169, 136] width 73 height 12
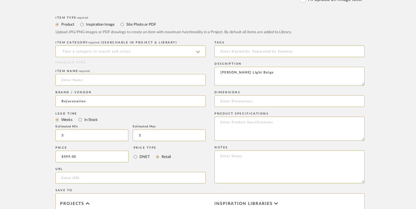
type input "3"
click at [121, 177] on input "url" at bounding box center [130, 178] width 150 height 12
paste input "[URL][DOMAIN_NAME][PERSON_NAME]"
type input "[URL][DOMAIN_NAME][PERSON_NAME]"
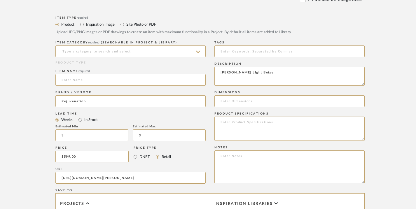
scroll to position [0, 0]
click at [143, 81] on input at bounding box center [130, 80] width 150 height 12
type input "[PERSON_NAME] Counter Stool"
click at [153, 52] on input at bounding box center [130, 52] width 150 height 12
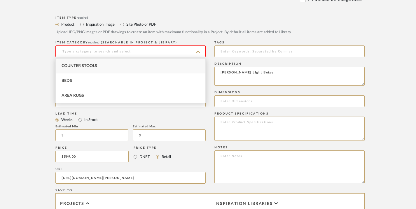
click at [141, 65] on div "Counter Stools" at bounding box center [131, 66] width 150 height 15
type input "Counter Stools"
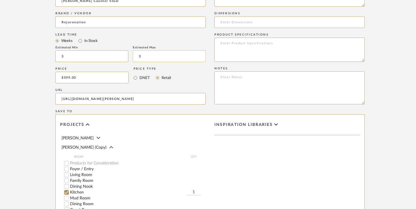
scroll to position [294, 0]
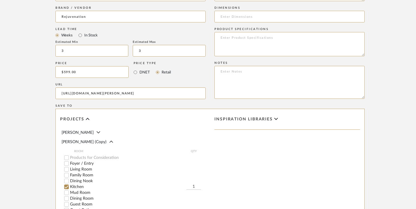
click at [192, 185] on input "1" at bounding box center [193, 187] width 15 height 6
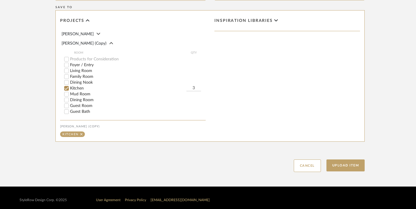
scroll to position [397, 0]
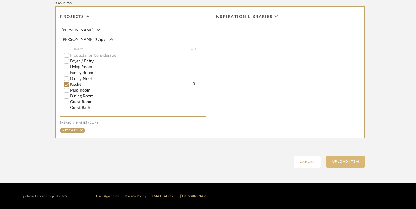
type input "3"
click at [361, 165] on button "Upload Item" at bounding box center [346, 162] width 39 height 12
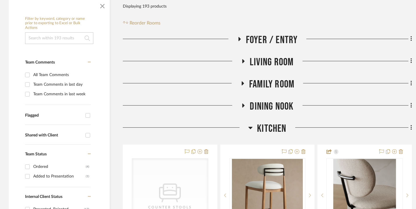
scroll to position [251, 0]
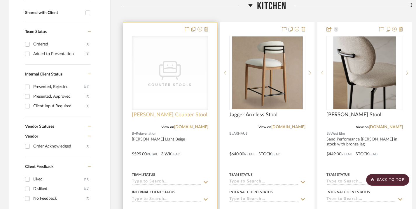
click at [162, 115] on span "[PERSON_NAME] Counter Stool" at bounding box center [169, 115] width 75 height 6
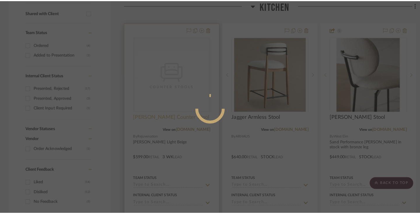
scroll to position [0, 0]
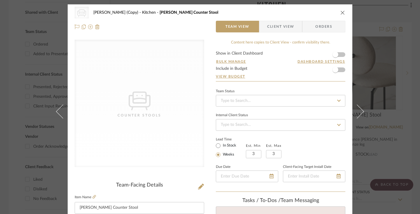
click at [163, 115] on div "Counter Stools" at bounding box center [139, 115] width 58 height 6
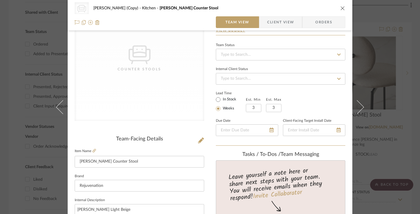
scroll to position [52, 0]
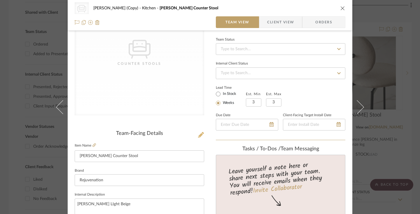
click at [200, 135] on icon at bounding box center [201, 135] width 6 height 6
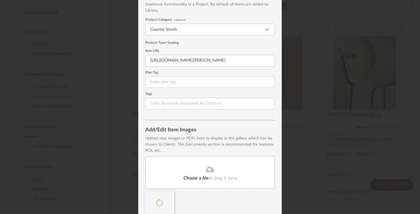
scroll to position [64, 0]
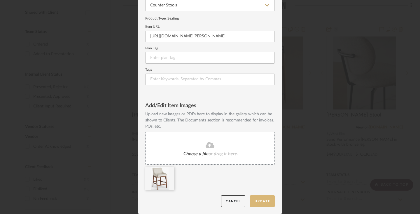
click at [261, 201] on button "Update" at bounding box center [262, 201] width 25 height 12
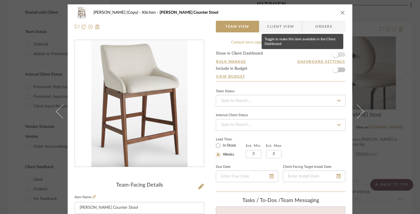
click at [336, 54] on span "button" at bounding box center [335, 54] width 13 height 13
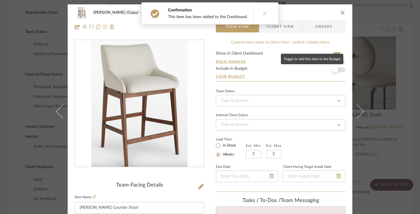
click at [337, 71] on span "button" at bounding box center [335, 69] width 13 height 13
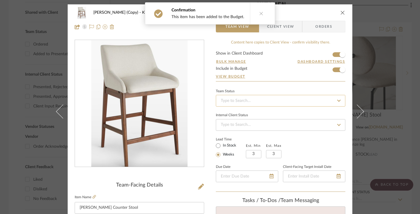
click at [241, 100] on input at bounding box center [281, 101] width 130 height 12
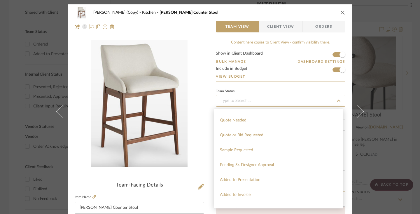
scroll to position [207, 0]
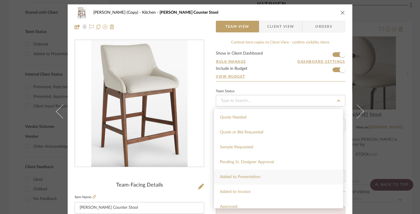
click at [254, 177] on span "Added to Presentation" at bounding box center [240, 177] width 41 height 4
type input "[DATE]"
type input "Added to Presentation"
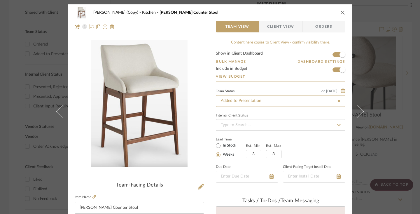
type input "[DATE]"
type input "Added to Presentation"
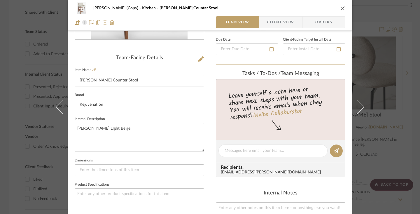
scroll to position [129, 0]
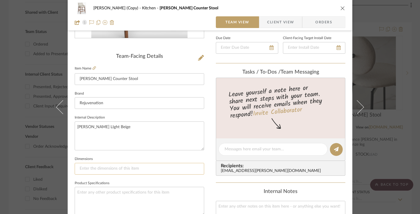
click at [119, 168] on input at bounding box center [140, 169] width 130 height 12
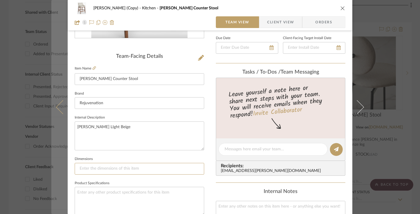
paste input "Height: 36-1/3" Width: 21" Depth: 20-1/2" Seat Height: 23-1/2" Weight: 18 lbs"
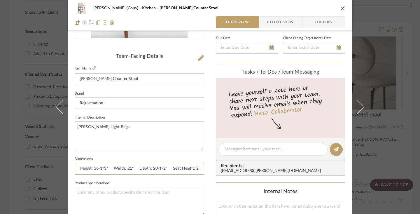
scroll to position [0, 45]
type input "Height: 36-1/3" Width: 21" Depth: 20-1/2" Seat Height: 23-1/2" Weight: 18 lbs"
click at [244, 149] on textarea at bounding box center [273, 149] width 97 height 6
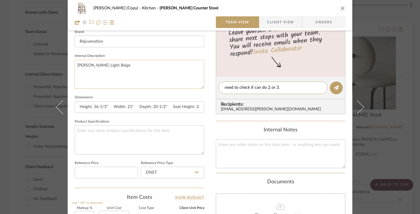
scroll to position [236, 0]
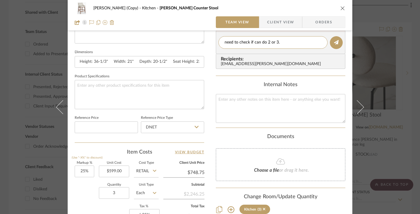
type textarea "need to check if can do 2 or 3."
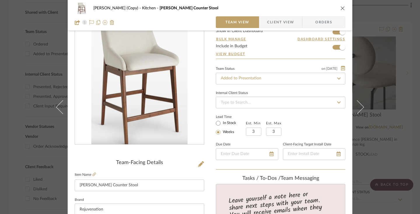
scroll to position [0, 0]
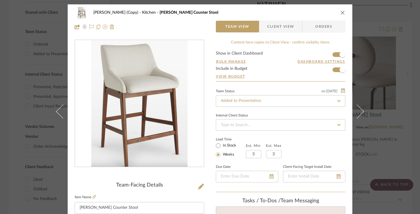
click at [287, 27] on span "Client View" at bounding box center [280, 27] width 27 height 12
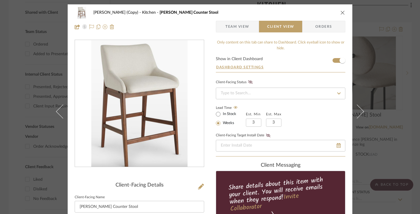
click at [335, 92] on fa-icon at bounding box center [339, 93] width 8 height 7
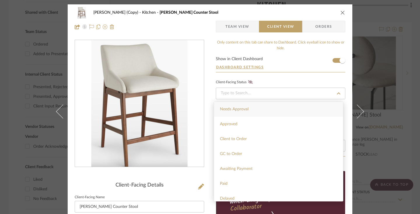
click at [322, 109] on div "Needs Approval" at bounding box center [278, 109] width 129 height 15
type input "[DATE]"
type input "Needs Approval"
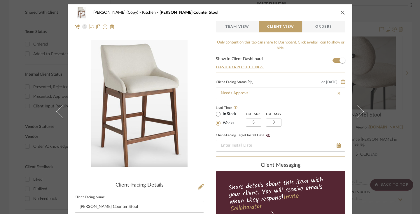
click at [249, 82] on icon at bounding box center [250, 82] width 4 height 4
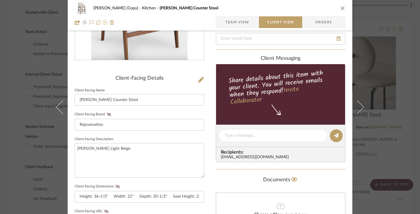
scroll to position [110, 0]
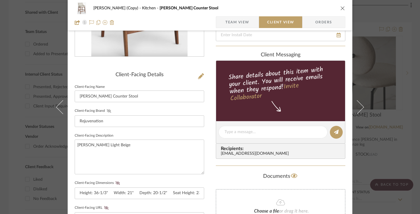
click at [108, 111] on icon at bounding box center [109, 111] width 4 height 4
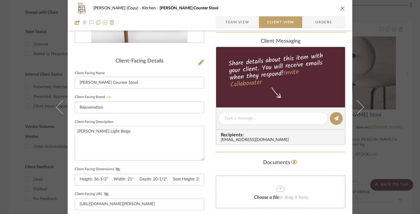
scroll to position [154, 0]
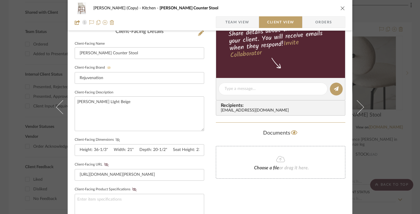
click at [116, 140] on icon at bounding box center [118, 140] width 4 height 4
click at [104, 165] on icon at bounding box center [106, 165] width 4 height 4
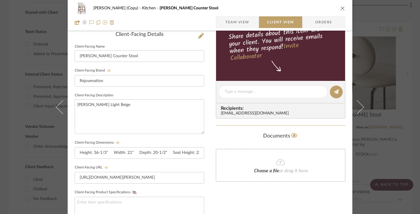
scroll to position [0, 0]
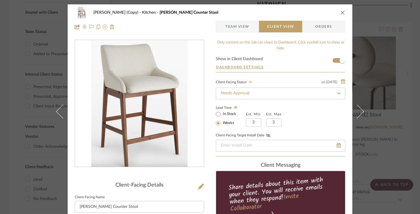
click at [341, 13] on icon "close" at bounding box center [343, 12] width 5 height 5
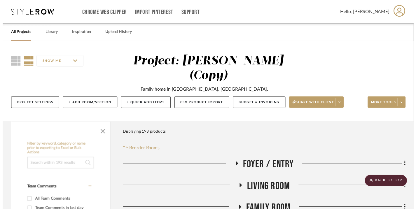
scroll to position [251, 0]
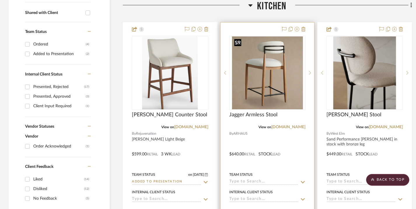
click at [267, 55] on img "0" at bounding box center [267, 72] width 71 height 73
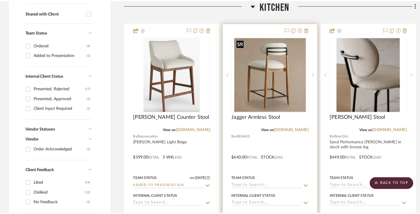
scroll to position [0, 0]
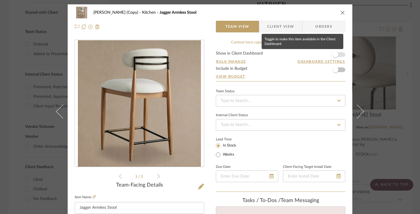
click at [336, 53] on span "button" at bounding box center [336, 55] width 6 height 6
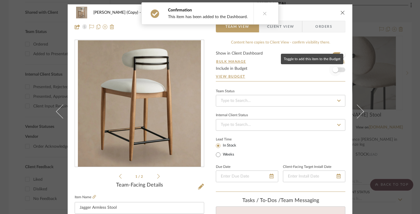
click at [337, 71] on span "button" at bounding box center [335, 69] width 13 height 13
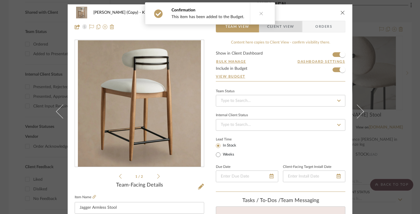
click at [292, 26] on span "Client View" at bounding box center [280, 27] width 27 height 12
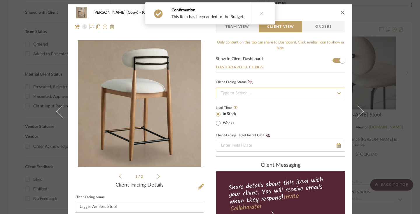
click at [310, 93] on input at bounding box center [281, 94] width 130 height 12
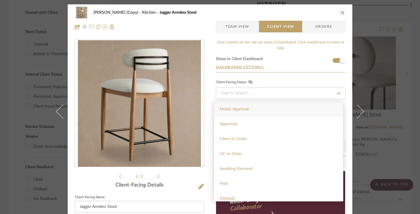
click at [304, 107] on div "Needs Approval" at bounding box center [278, 109] width 129 height 15
type input "[DATE]"
type input "Needs Approval"
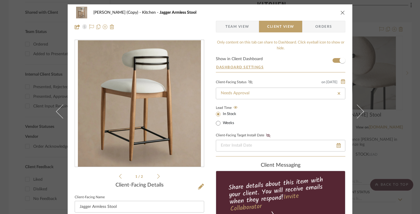
click at [249, 82] on icon at bounding box center [250, 82] width 4 height 4
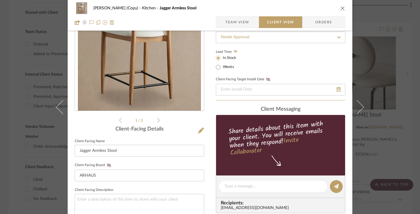
scroll to position [67, 0]
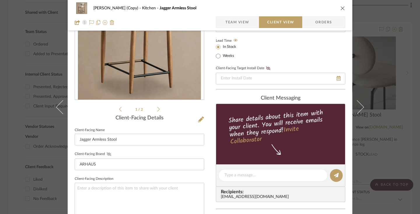
click at [107, 153] on icon at bounding box center [109, 154] width 4 height 4
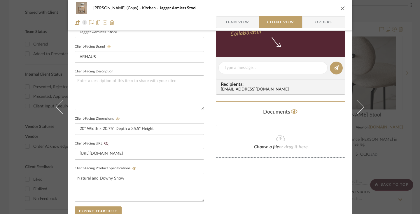
scroll to position [182, 0]
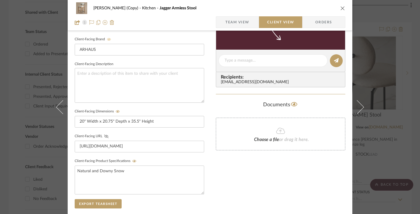
click at [104, 136] on icon at bounding box center [106, 137] width 4 height 4
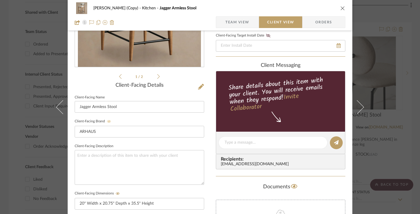
scroll to position [146, 0]
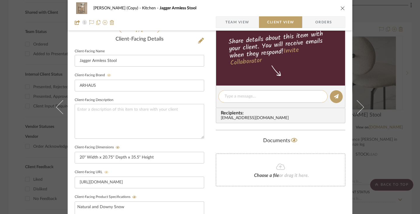
click at [258, 96] on textarea at bounding box center [273, 96] width 97 height 6
type textarea "need to see if 2 or 3 will fit"
click at [334, 97] on icon at bounding box center [336, 96] width 5 height 5
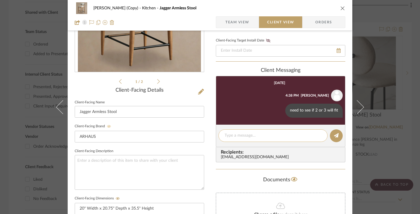
scroll to position [0, 0]
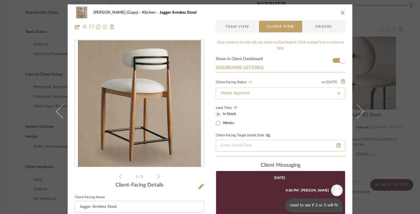
click at [341, 13] on icon "close" at bounding box center [343, 12] width 5 height 5
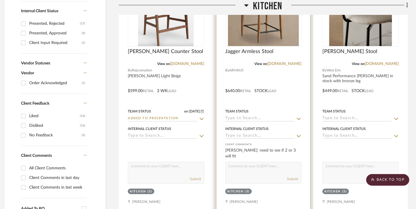
scroll to position [317, 4]
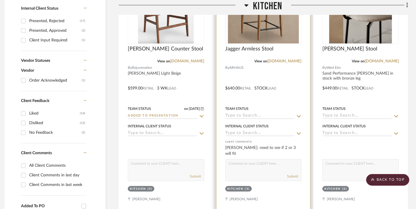
click at [299, 115] on icon at bounding box center [298, 116] width 5 height 5
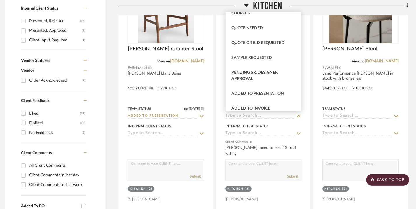
scroll to position [200, 0]
click at [286, 92] on div "Added to Presentation" at bounding box center [264, 93] width 76 height 15
type input "[DATE]"
type input "Added to Presentation"
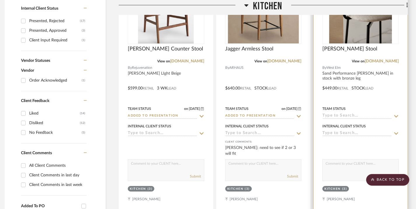
click at [394, 115] on icon at bounding box center [396, 116] width 5 height 5
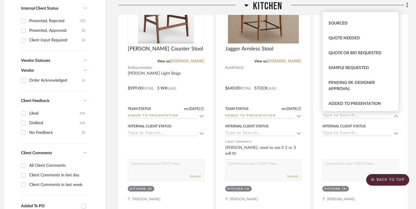
scroll to position [196, 0]
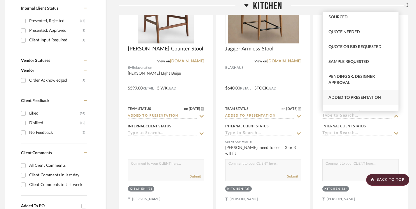
click at [382, 97] on div "Added to Presentation" at bounding box center [361, 97] width 76 height 15
type input "[DATE]"
type input "Added to Presentation"
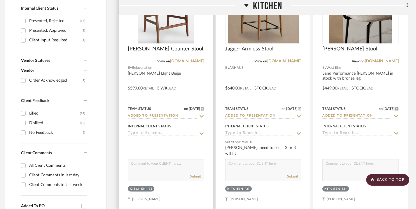
click at [200, 132] on icon at bounding box center [201, 133] width 5 height 5
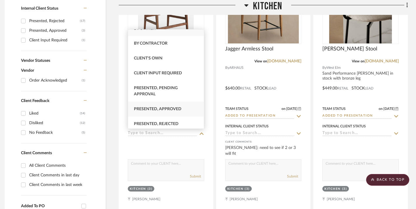
scroll to position [0, 0]
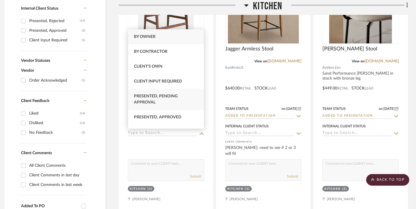
click at [184, 99] on div "Presented, Pending Approval" at bounding box center [166, 99] width 76 height 21
type input "[DATE]"
type input "Presented, Pending Approval"
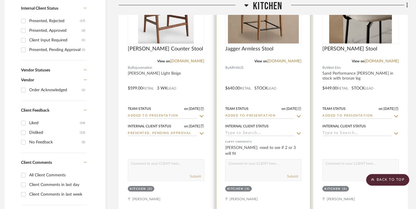
click at [299, 135] on icon at bounding box center [298, 133] width 5 height 5
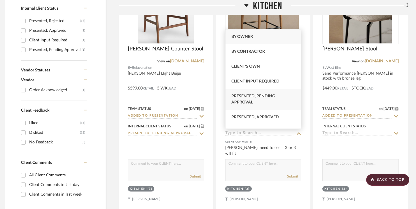
click at [285, 98] on div "Presented, Pending Approval" at bounding box center [264, 99] width 76 height 21
type input "[DATE]"
type input "Presented, Pending Approval"
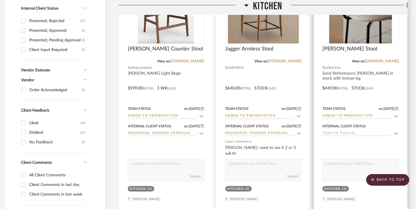
click at [395, 131] on fa-icon at bounding box center [396, 134] width 5 height 6
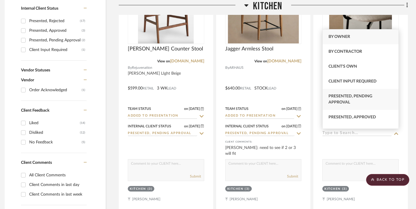
click at [371, 103] on div "Presented, Pending Approval" at bounding box center [361, 99] width 76 height 21
type input "[DATE]"
type input "Presented, Pending Approval"
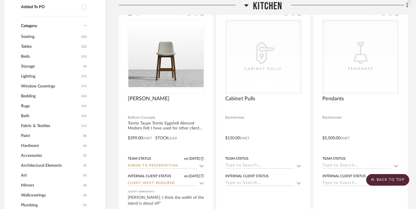
scroll to position [549, 4]
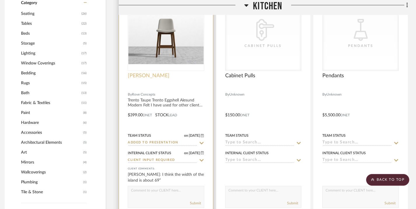
click at [153, 74] on span "[PERSON_NAME]" at bounding box center [149, 76] width 42 height 6
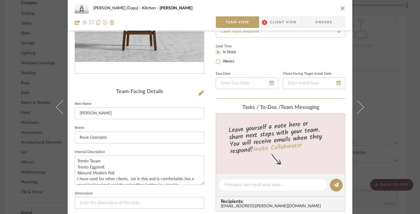
scroll to position [71, 0]
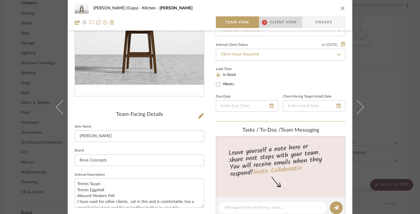
click at [279, 23] on span "Client View" at bounding box center [283, 22] width 27 height 12
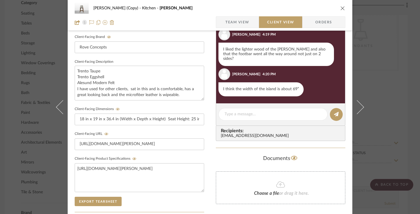
scroll to position [0, 0]
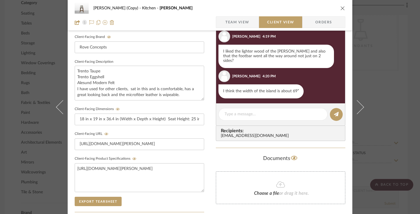
click at [342, 7] on icon "close" at bounding box center [343, 8] width 5 height 5
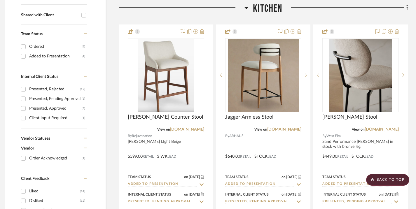
scroll to position [213, 4]
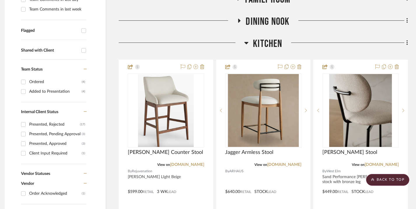
click at [245, 43] on icon at bounding box center [246, 42] width 4 height 7
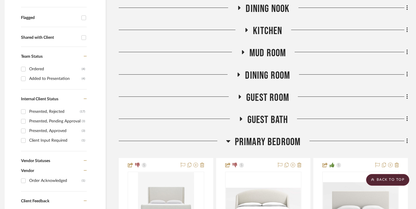
scroll to position [229, 4]
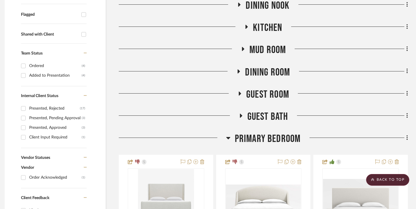
click at [228, 137] on icon at bounding box center [228, 138] width 4 height 2
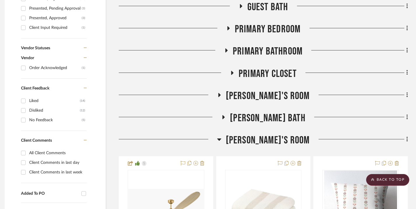
scroll to position [340, 4]
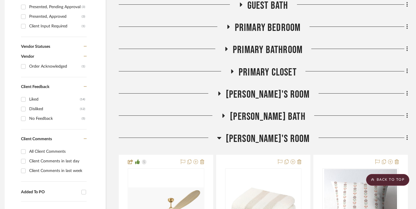
click at [221, 137] on icon at bounding box center [219, 138] width 4 height 2
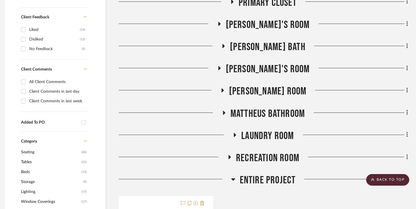
scroll to position [410, 4]
click at [228, 156] on icon at bounding box center [229, 157] width 7 height 4
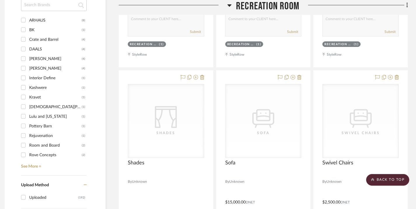
scroll to position [757, 4]
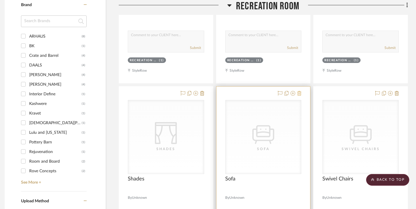
click at [299, 93] on icon at bounding box center [299, 93] width 4 height 5
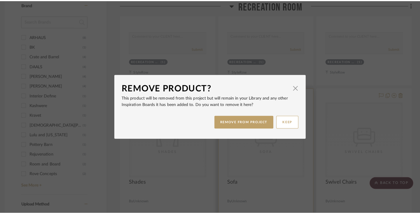
scroll to position [0, 0]
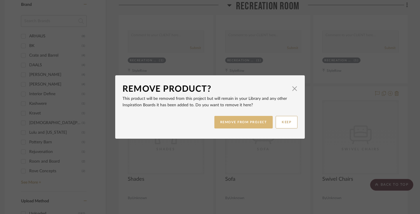
click at [260, 124] on button "REMOVE FROM PROJECT" at bounding box center [243, 122] width 59 height 13
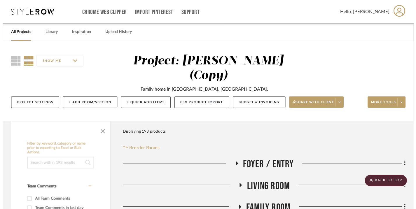
scroll to position [757, 4]
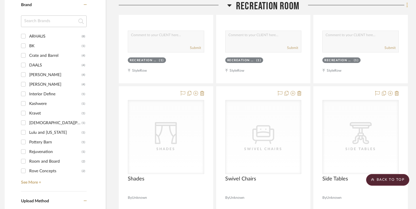
click at [407, 5] on icon at bounding box center [408, 5] width 2 height 6
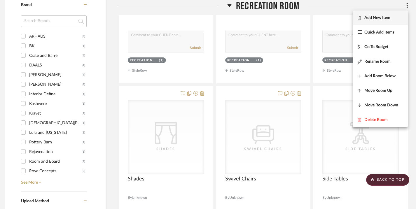
click at [388, 17] on span "Add New Item" at bounding box center [378, 17] width 26 height 5
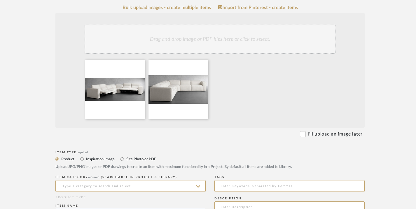
scroll to position [152, 0]
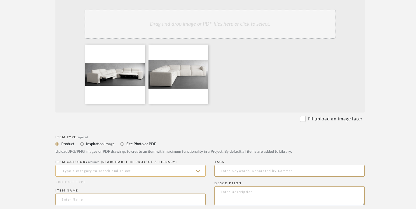
click at [98, 172] on input at bounding box center [130, 171] width 150 height 12
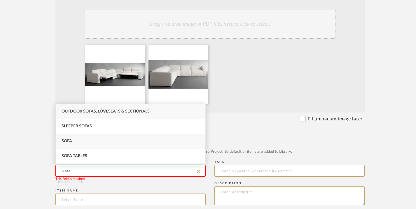
click at [91, 143] on div "Sofa" at bounding box center [131, 141] width 150 height 15
type input "Sofa"
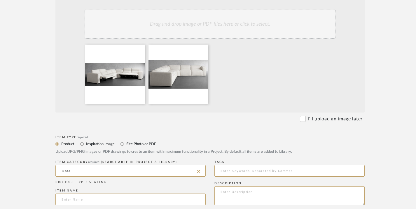
scroll to position [172, 0]
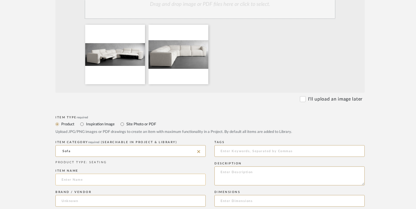
click at [83, 181] on input at bounding box center [130, 180] width 150 height 12
paste input "[PERSON_NAME] Six-Piece Motion Sectional"
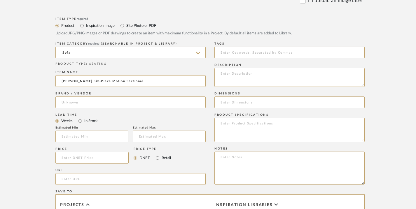
scroll to position [273, 0]
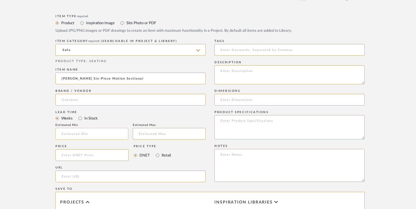
type input "[PERSON_NAME] Six-Piece Motion Sectional"
click at [78, 133] on input "text" at bounding box center [91, 134] width 73 height 12
type input "4"
click at [141, 133] on input at bounding box center [169, 134] width 73 height 12
type input "5"
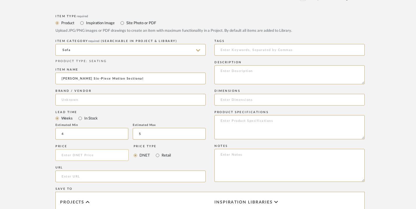
click at [101, 156] on input at bounding box center [91, 155] width 73 height 12
type input "$14,500.00"
click at [157, 156] on input "Retail" at bounding box center [157, 155] width 7 height 7
radio input "true"
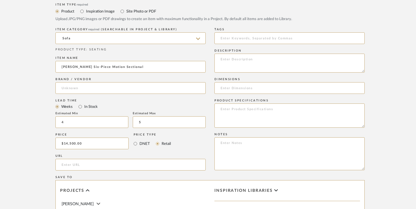
scroll to position [285, 0]
click at [105, 166] on input "url" at bounding box center [130, 165] width 150 height 12
paste input "[URL][DOMAIN_NAME][PERSON_NAME]"
type input "[URL][DOMAIN_NAME][PERSON_NAME]"
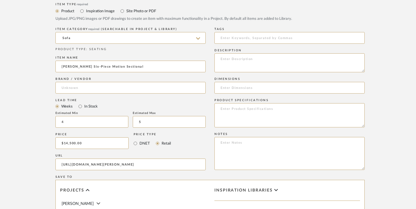
scroll to position [0, 0]
click at [222, 90] on input at bounding box center [289, 88] width 150 height 12
paste input "160" Width x 127" Depth x 31" Height"
type input "160" Width x 127" Depth x 31" Height"
click at [63, 88] on input at bounding box center [130, 88] width 150 height 12
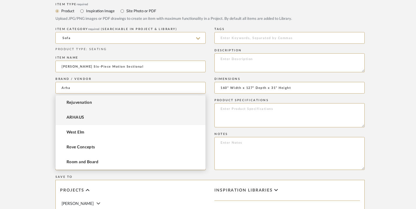
click at [74, 116] on span "ARHAUS" at bounding box center [76, 117] width 18 height 5
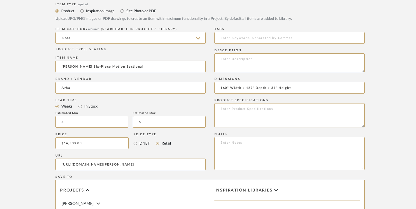
type input "ARHAUS"
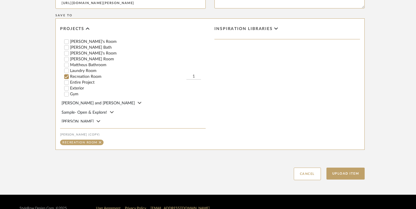
scroll to position [459, 0]
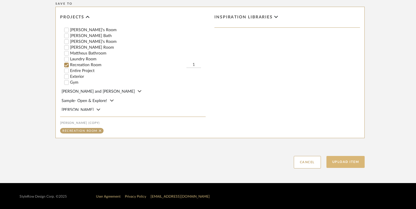
click at [342, 161] on button "Upload Item" at bounding box center [346, 162] width 39 height 12
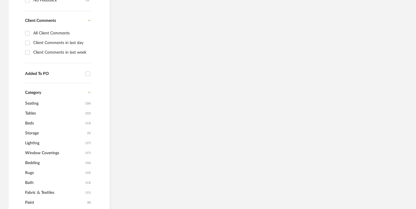
scroll to position [210, 0]
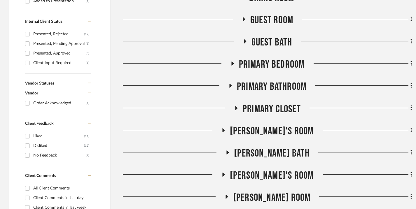
scroll to position [562, 0]
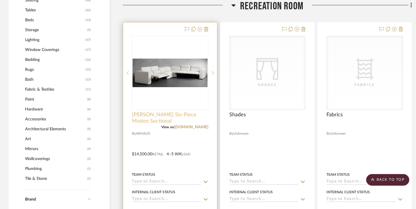
click at [163, 115] on span "[PERSON_NAME] Six-Piece Motion Sectional" at bounding box center [170, 118] width 76 height 13
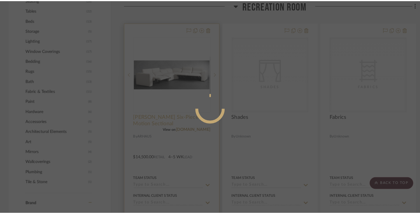
scroll to position [0, 0]
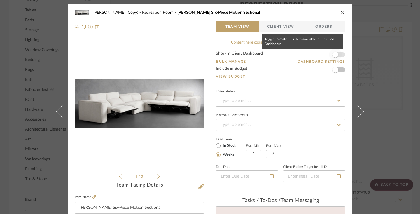
click at [335, 55] on span "button" at bounding box center [336, 55] width 6 height 6
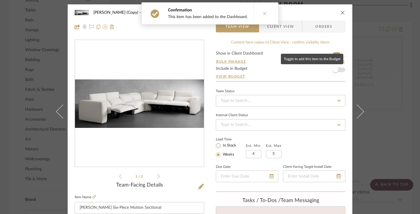
click at [334, 71] on span "button" at bounding box center [336, 70] width 6 height 6
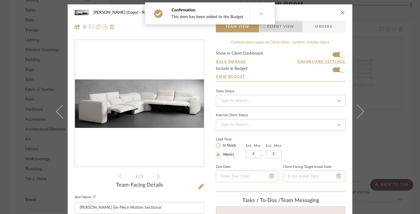
click at [294, 29] on span "Client View" at bounding box center [280, 27] width 43 height 12
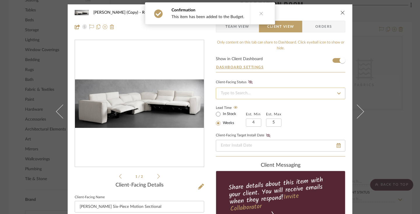
click at [287, 93] on input at bounding box center [281, 94] width 130 height 12
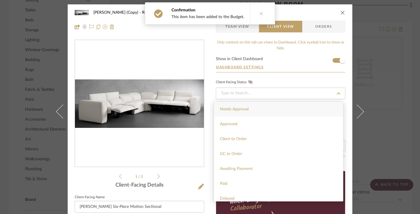
click at [270, 110] on div "Needs Approval" at bounding box center [278, 109] width 129 height 15
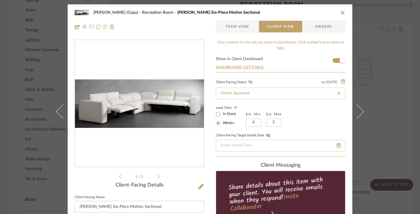
click at [249, 81] on icon at bounding box center [250, 82] width 4 height 4
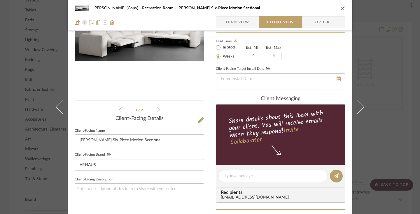
scroll to position [79, 0]
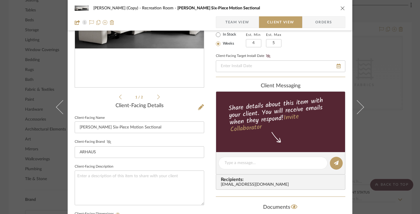
click at [108, 142] on icon at bounding box center [109, 142] width 4 height 4
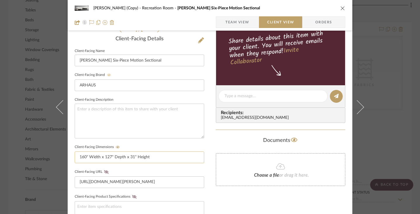
scroll to position [155, 0]
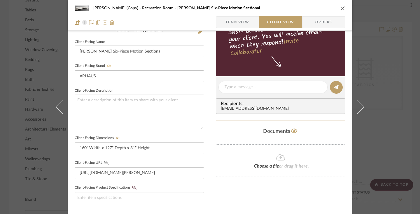
click at [105, 162] on icon at bounding box center [106, 163] width 4 height 4
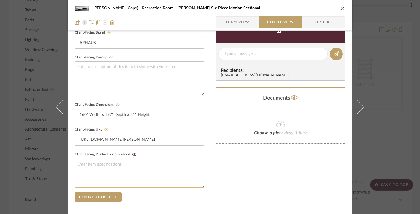
scroll to position [198, 0]
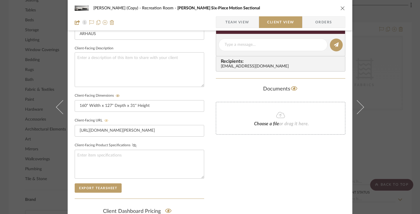
click at [132, 145] on icon at bounding box center [134, 146] width 4 height 4
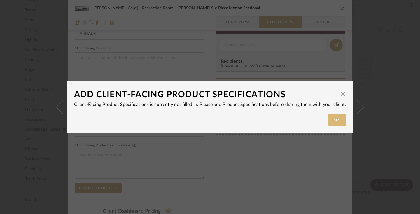
click at [333, 119] on button "Ok" at bounding box center [338, 120] width 18 height 12
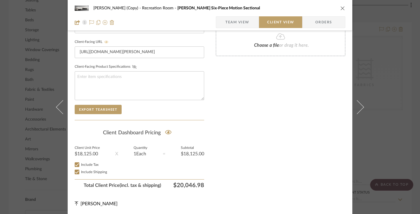
scroll to position [0, 0]
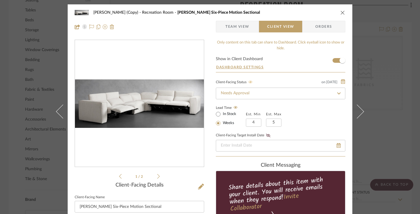
click at [341, 12] on icon "close" at bounding box center [343, 12] width 5 height 5
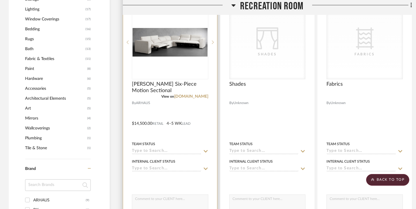
scroll to position [594, 0]
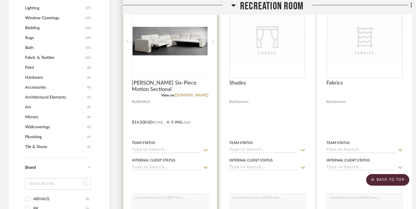
click at [205, 151] on icon at bounding box center [206, 150] width 4 height 2
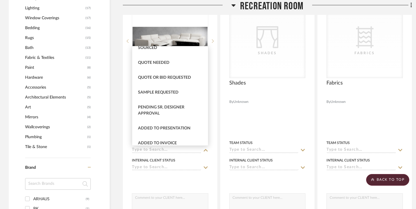
scroll to position [201, 0]
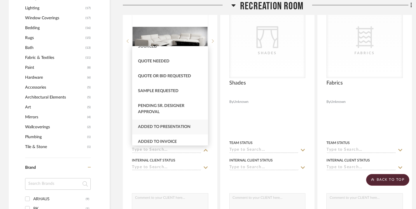
click at [196, 125] on div "Added to Presentation" at bounding box center [170, 127] width 76 height 15
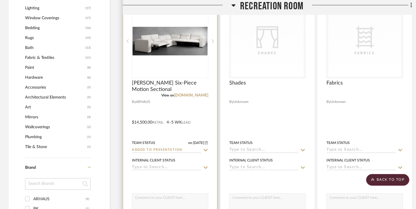
click at [207, 165] on fa-icon at bounding box center [205, 168] width 5 height 6
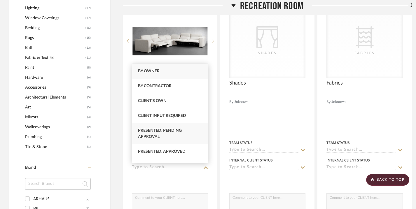
click at [198, 137] on div "Presented, Pending Approval" at bounding box center [170, 133] width 76 height 21
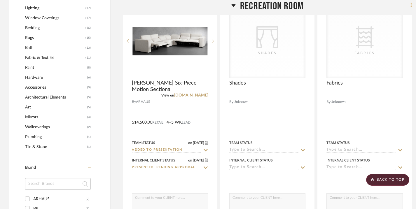
click at [411, 5] on icon at bounding box center [412, 5] width 2 height 6
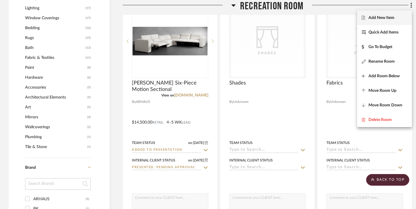
click at [395, 18] on span "Add New Item" at bounding box center [385, 17] width 46 height 5
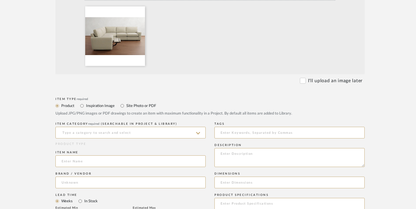
scroll to position [194, 0]
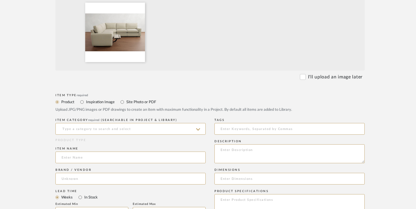
click at [198, 129] on icon at bounding box center [198, 129] width 4 height 5
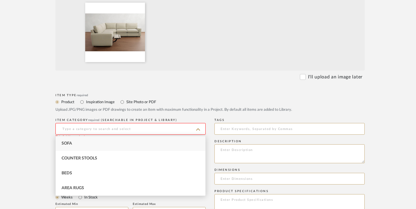
click at [182, 141] on div "Sofa" at bounding box center [131, 143] width 150 height 15
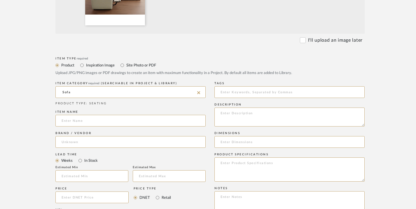
scroll to position [231, 0]
click at [150, 120] on input at bounding box center [130, 121] width 150 height 12
click at [140, 143] on input at bounding box center [130, 142] width 150 height 12
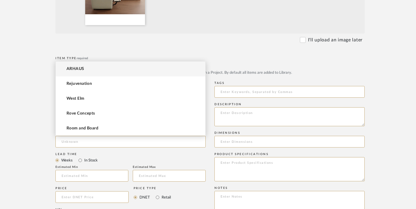
click at [33, 141] on form "Bulk upload images - create multiple items Import from Pinterest - create items…" at bounding box center [210, 153] width 372 height 485
click at [87, 144] on input at bounding box center [130, 142] width 150 height 12
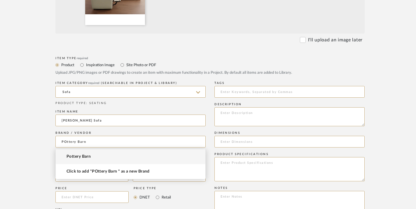
click at [87, 156] on span "Pottery Barn" at bounding box center [79, 156] width 24 height 5
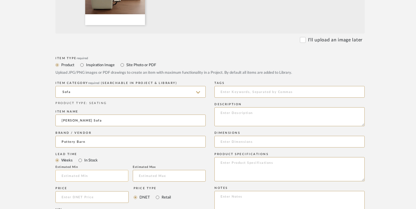
click at [73, 179] on input at bounding box center [91, 176] width 73 height 12
click at [147, 177] on input at bounding box center [169, 176] width 73 height 12
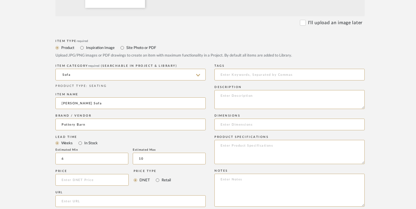
scroll to position [252, 0]
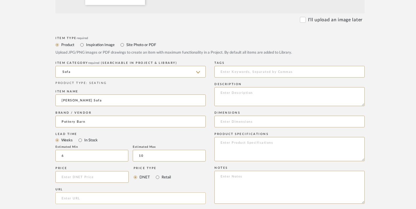
click at [75, 198] on input "url" at bounding box center [130, 199] width 150 height 12
paste input "[URL][DOMAIN_NAME][PERSON_NAME]"
click at [226, 123] on input at bounding box center [289, 122] width 150 height 12
click at [233, 144] on textarea at bounding box center [289, 149] width 150 height 24
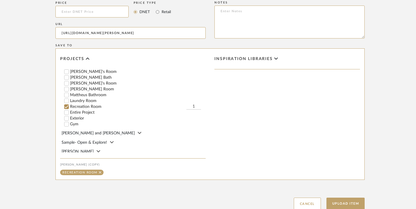
scroll to position [460, 0]
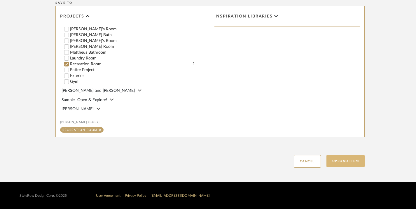
click at [352, 160] on button "Upload Item" at bounding box center [346, 161] width 39 height 12
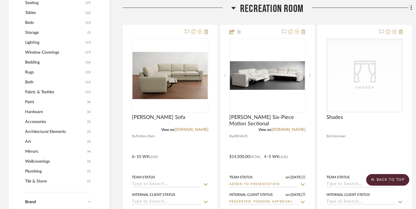
scroll to position [562, 0]
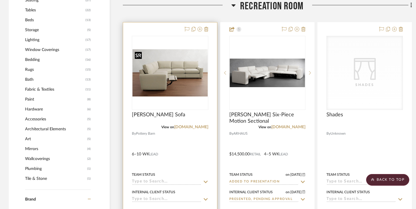
click at [172, 55] on img "0" at bounding box center [169, 73] width 75 height 48
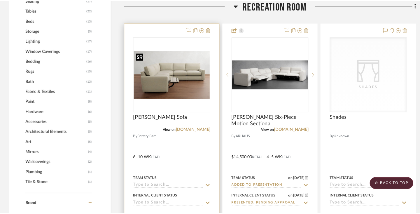
scroll to position [0, 0]
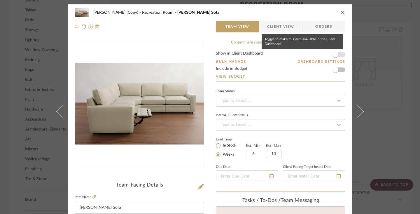
click at [335, 54] on span "button" at bounding box center [336, 55] width 6 height 6
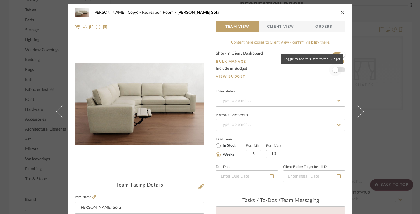
click at [333, 71] on span "button" at bounding box center [336, 70] width 6 height 6
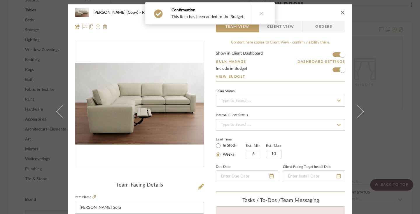
click at [286, 27] on span "Client View" at bounding box center [280, 27] width 27 height 12
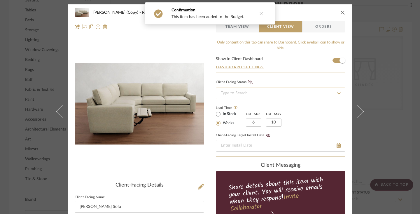
click at [259, 93] on input at bounding box center [281, 94] width 130 height 12
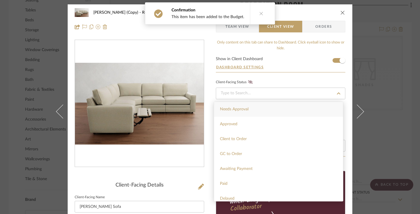
click at [250, 110] on div "Needs Approval" at bounding box center [278, 109] width 129 height 15
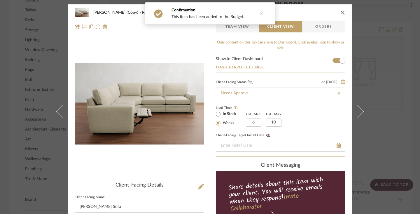
click at [250, 82] on icon at bounding box center [250, 82] width 4 height 4
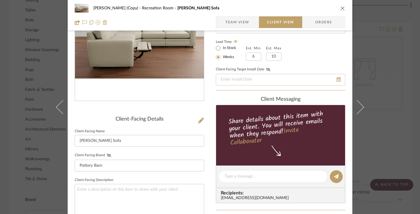
scroll to position [78, 0]
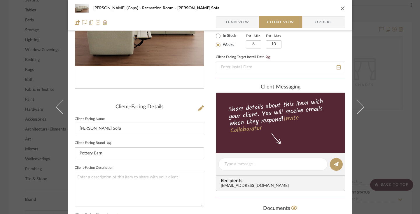
click at [108, 143] on icon at bounding box center [109, 143] width 4 height 4
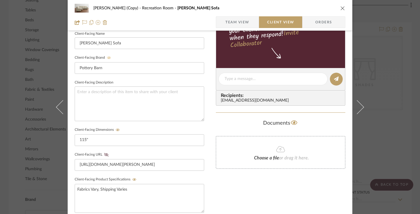
scroll to position [165, 0]
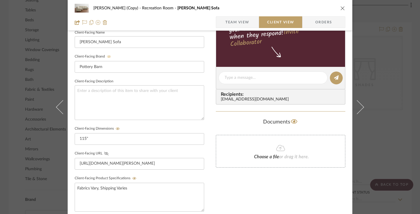
click at [104, 153] on icon at bounding box center [106, 154] width 4 height 4
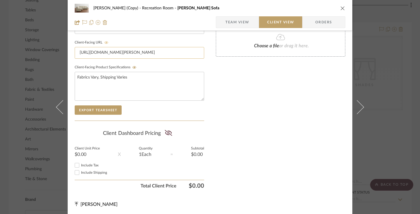
scroll to position [276, 0]
click at [166, 132] on icon at bounding box center [168, 132] width 7 height 6
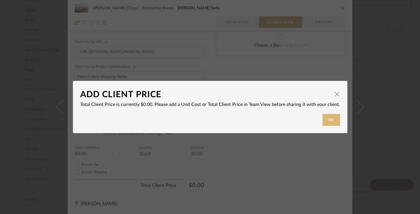
click at [331, 121] on button "Ok" at bounding box center [332, 120] width 18 height 12
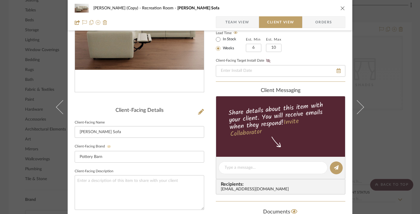
scroll to position [152, 0]
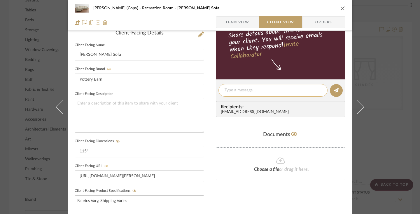
click at [241, 88] on textarea at bounding box center [273, 90] width 97 height 6
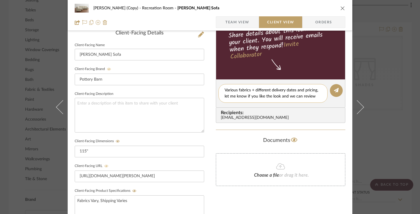
scroll to position [0, 0]
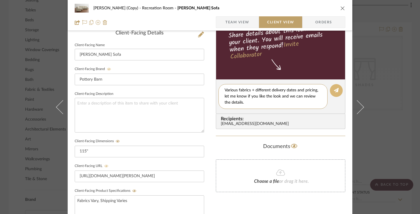
click at [331, 92] on button at bounding box center [336, 90] width 13 height 13
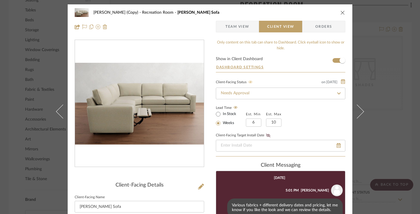
click at [343, 11] on button "close" at bounding box center [342, 12] width 5 height 5
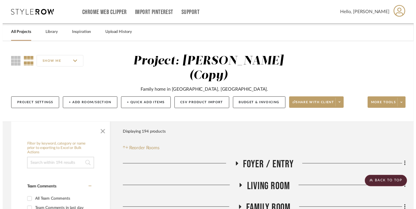
scroll to position [562, 0]
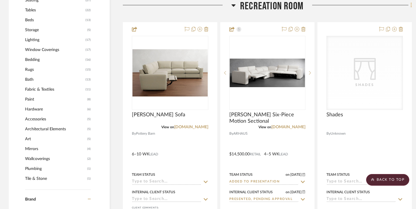
click at [411, 6] on icon at bounding box center [411, 5] width 1 height 5
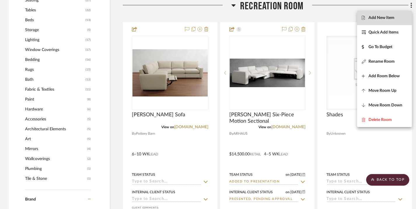
click at [389, 17] on span "Add New Item" at bounding box center [382, 17] width 26 height 5
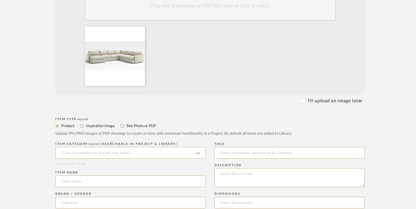
scroll to position [172, 0]
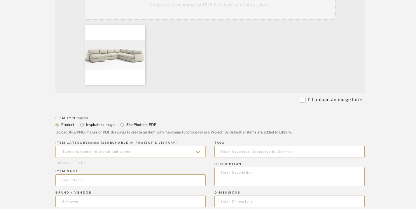
click at [175, 153] on input at bounding box center [130, 152] width 150 height 12
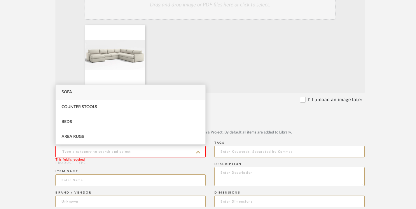
click at [147, 97] on div "Sofa" at bounding box center [131, 92] width 150 height 15
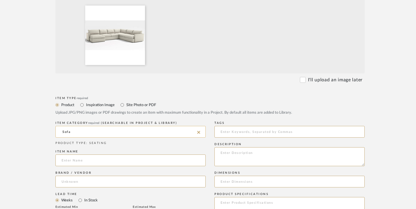
scroll to position [193, 0]
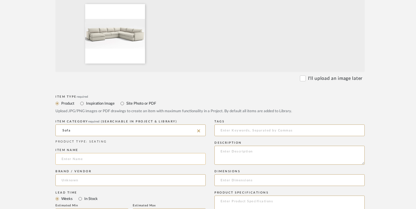
click at [136, 159] on input at bounding box center [130, 159] width 150 height 12
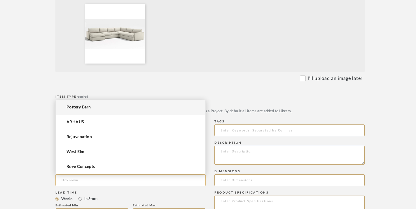
click at [128, 182] on input at bounding box center [130, 181] width 150 height 12
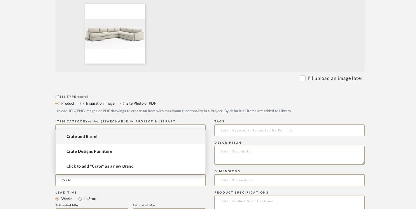
click at [100, 139] on mat-option "Crate and Barrel" at bounding box center [131, 137] width 150 height 15
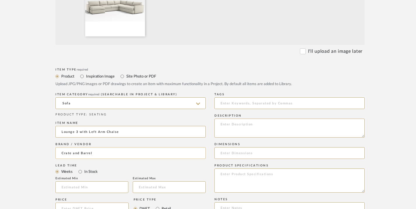
scroll to position [240, 0]
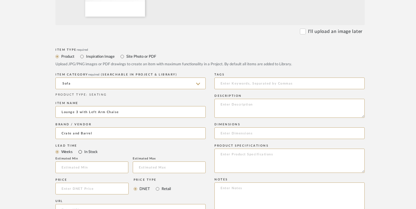
drag, startPoint x: 79, startPoint y: 153, endPoint x: 89, endPoint y: 154, distance: 10.3
click at [79, 153] on input "In Stock" at bounding box center [80, 152] width 7 height 7
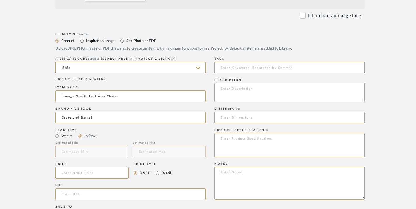
scroll to position [267, 0]
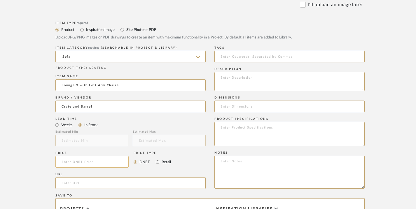
click at [88, 163] on input at bounding box center [91, 162] width 73 height 12
click at [157, 163] on input "Retail" at bounding box center [157, 162] width 7 height 7
click at [139, 178] on input "url" at bounding box center [130, 183] width 150 height 12
paste input "[URL][DOMAIN_NAME]"
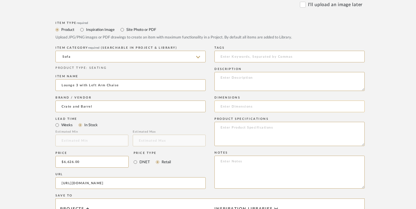
click at [226, 106] on input at bounding box center [289, 107] width 150 height 12
paste input "Lounge Deep 4-Piece L-Shaped Sectional Sofa with Chaise Lounge25"Hheight156"Wwi…"
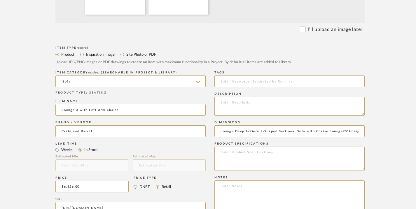
scroll to position [262, 0]
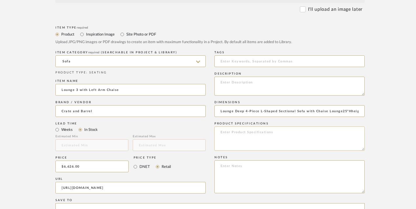
click at [252, 135] on textarea at bounding box center [289, 139] width 150 height 24
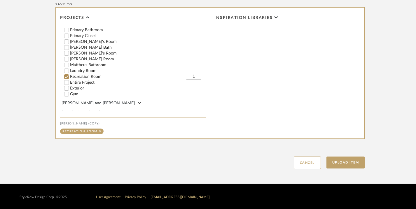
scroll to position [93, 0]
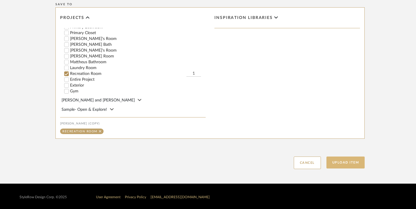
click at [341, 163] on button "Upload Item" at bounding box center [346, 163] width 39 height 12
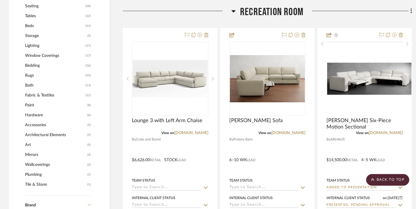
scroll to position [562, 0]
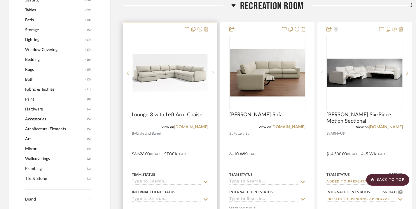
click at [185, 66] on img "0" at bounding box center [169, 72] width 75 height 37
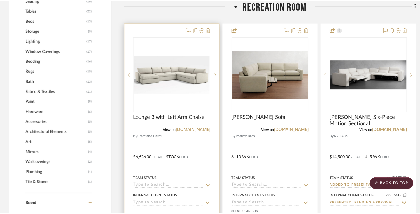
scroll to position [0, 0]
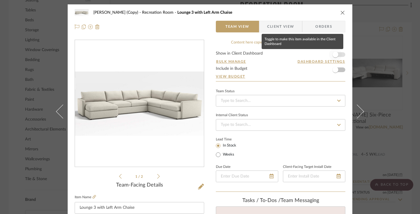
click at [333, 54] on span "button" at bounding box center [336, 55] width 6 height 6
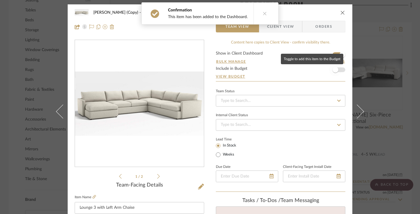
click at [335, 69] on span "button" at bounding box center [336, 70] width 6 height 6
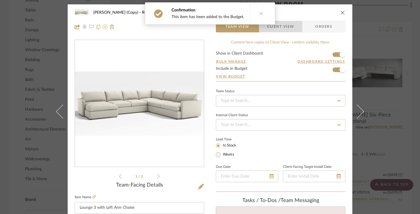
click at [292, 28] on span "Client View" at bounding box center [280, 27] width 43 height 12
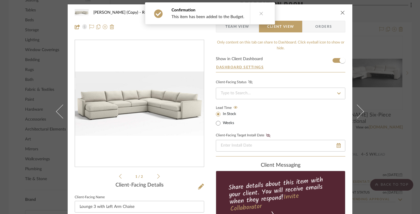
click at [249, 83] on icon at bounding box center [250, 82] width 4 height 4
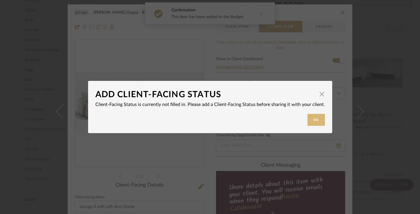
click at [315, 116] on button "Ok" at bounding box center [317, 120] width 18 height 12
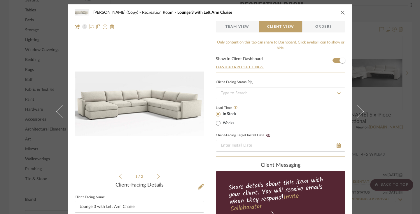
click at [338, 92] on icon at bounding box center [338, 93] width 5 height 4
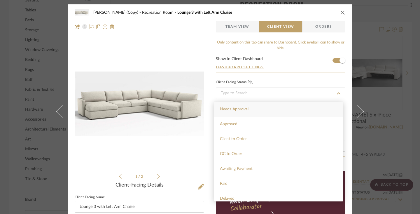
click at [306, 106] on div "Needs Approval" at bounding box center [278, 109] width 129 height 15
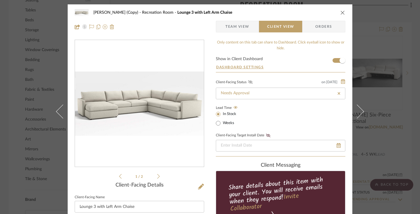
click at [248, 83] on icon at bounding box center [250, 82] width 4 height 4
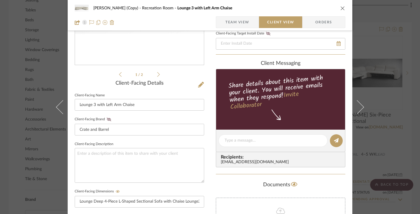
scroll to position [114, 0]
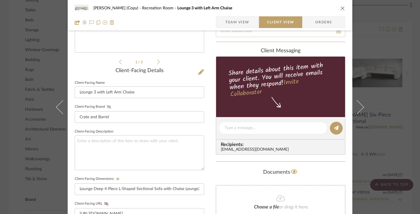
click at [107, 106] on icon at bounding box center [109, 107] width 4 height 4
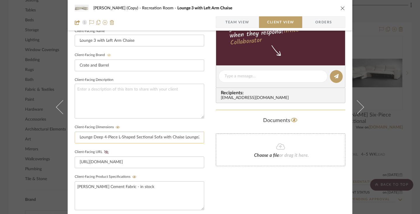
scroll to position [178, 0]
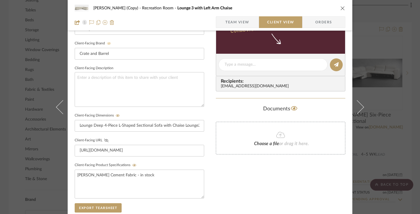
click at [105, 140] on icon at bounding box center [106, 141] width 4 height 4
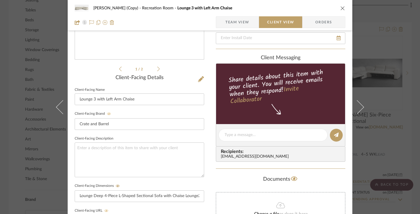
scroll to position [108, 0]
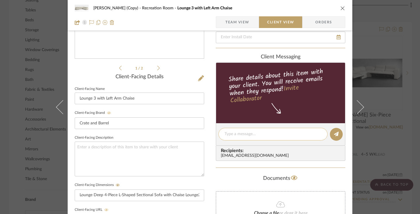
click at [250, 134] on textarea at bounding box center [273, 134] width 97 height 6
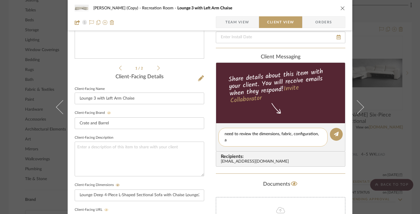
scroll to position [0, 0]
type textarea "need to review the dimensions, fabric, configuration, available in alternate co…"
click at [330, 136] on button at bounding box center [336, 134] width 13 height 13
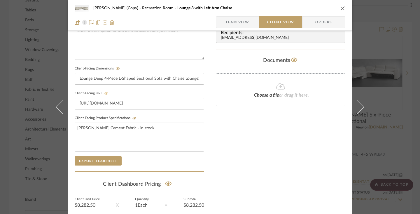
scroll to position [276, 0]
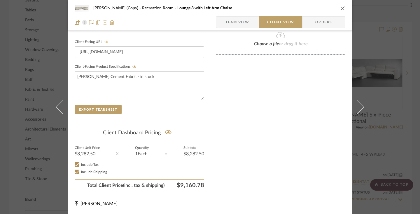
click at [341, 8] on icon "close" at bounding box center [343, 8] width 5 height 5
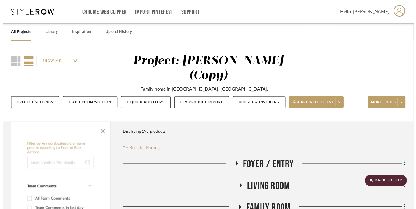
scroll to position [562, 0]
